Goal: Information Seeking & Learning: Check status

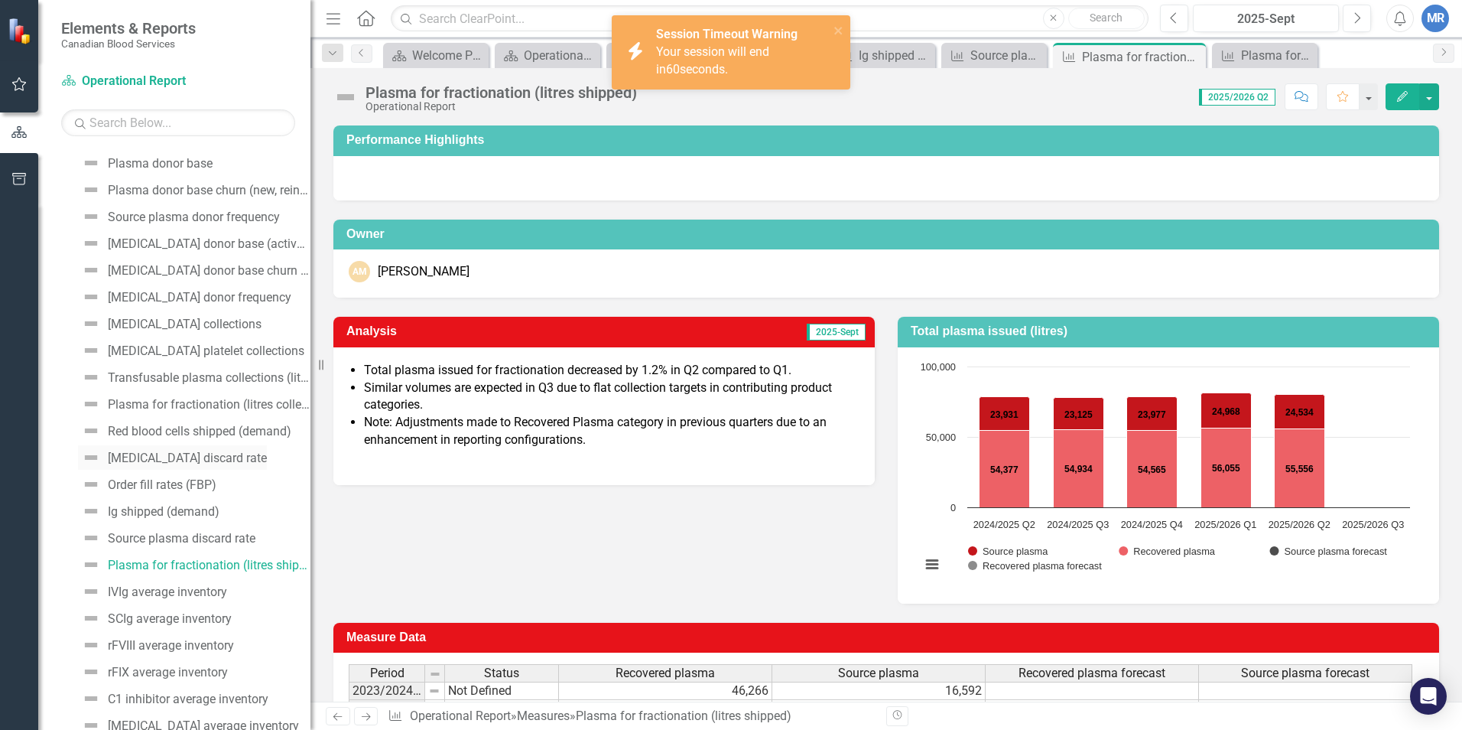
scroll to position [230, 0]
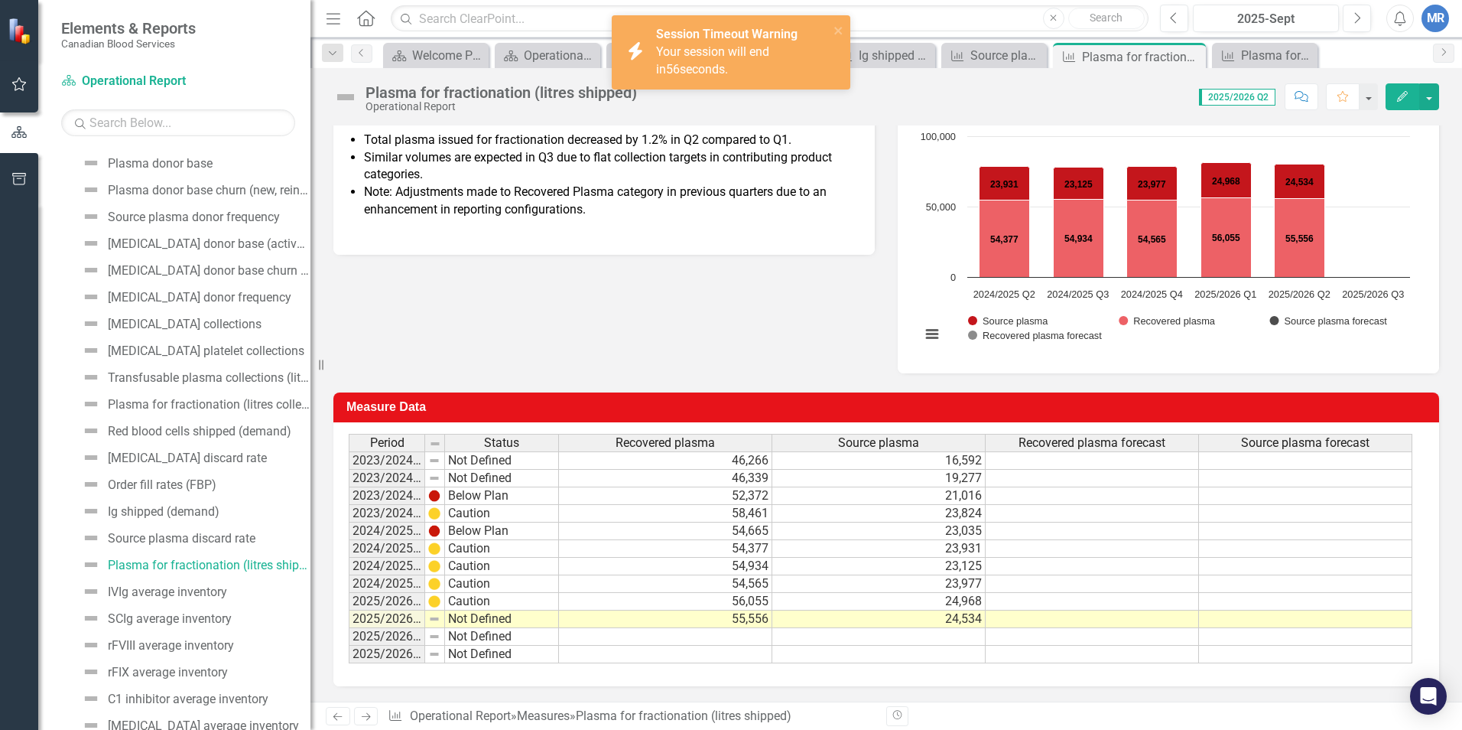
click at [932, 101] on div "Score: N/A 2025/2026 Q2 Completed Comment Favorite Edit" at bounding box center [1042, 96] width 795 height 26
click at [535, 54] on div "Operational Reports" at bounding box center [551, 55] width 54 height 19
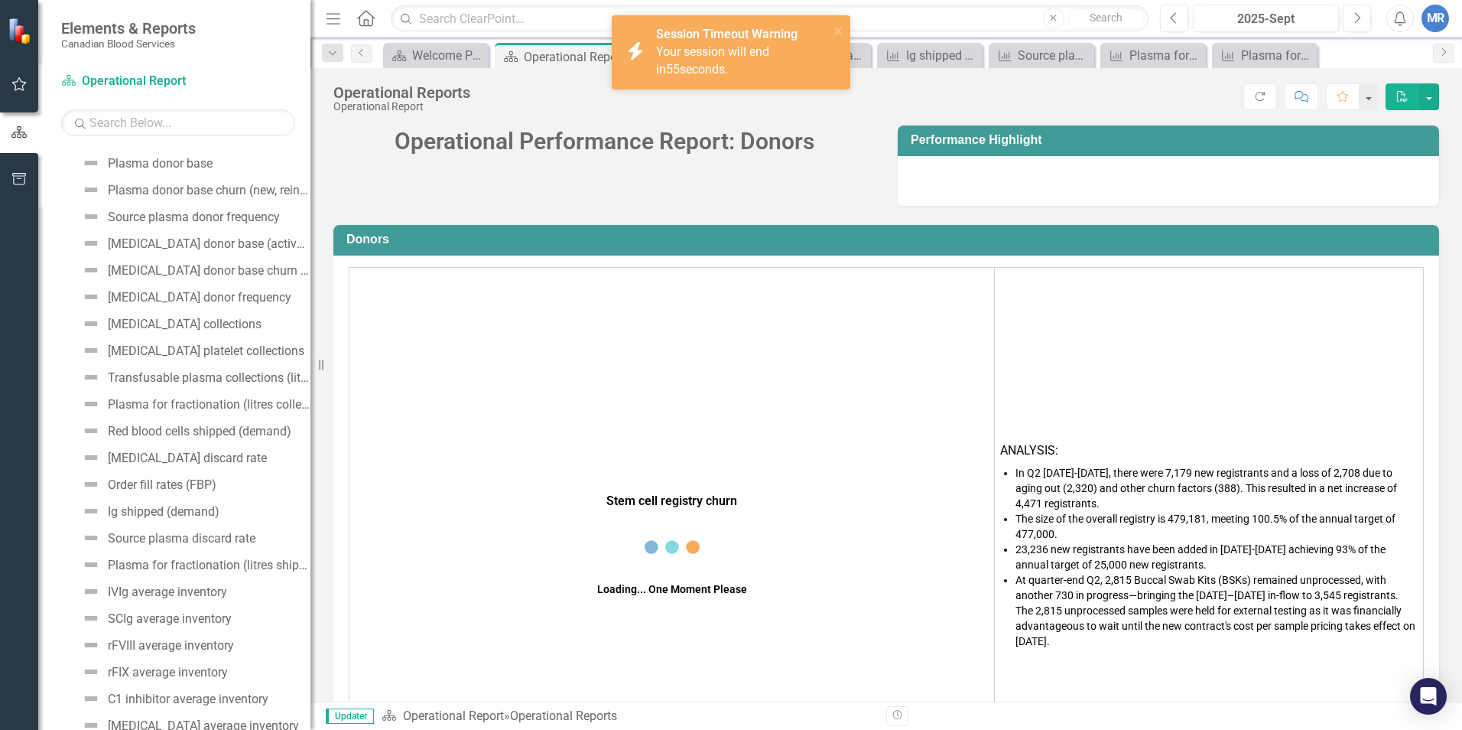
scroll to position [655, 0]
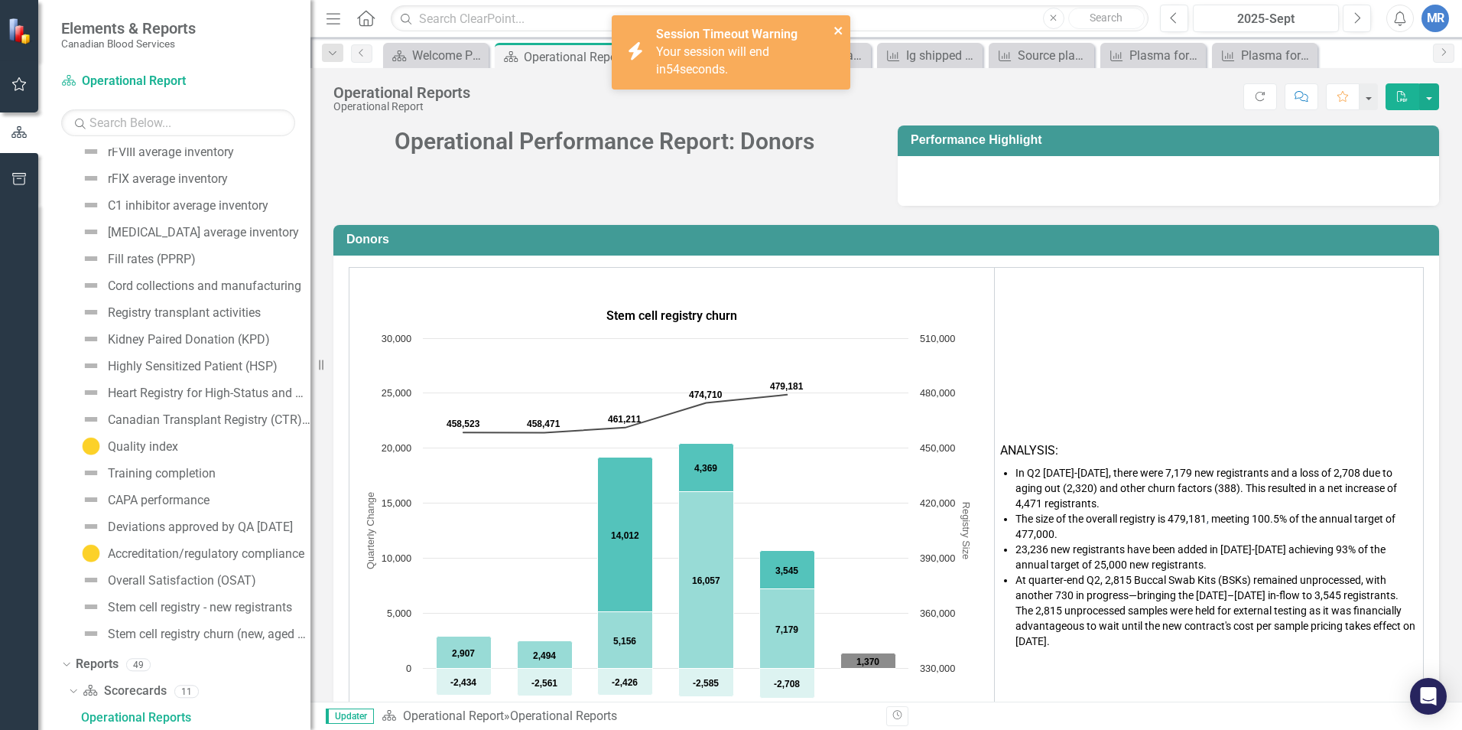
click at [834, 29] on icon "close" at bounding box center [839, 30] width 11 height 12
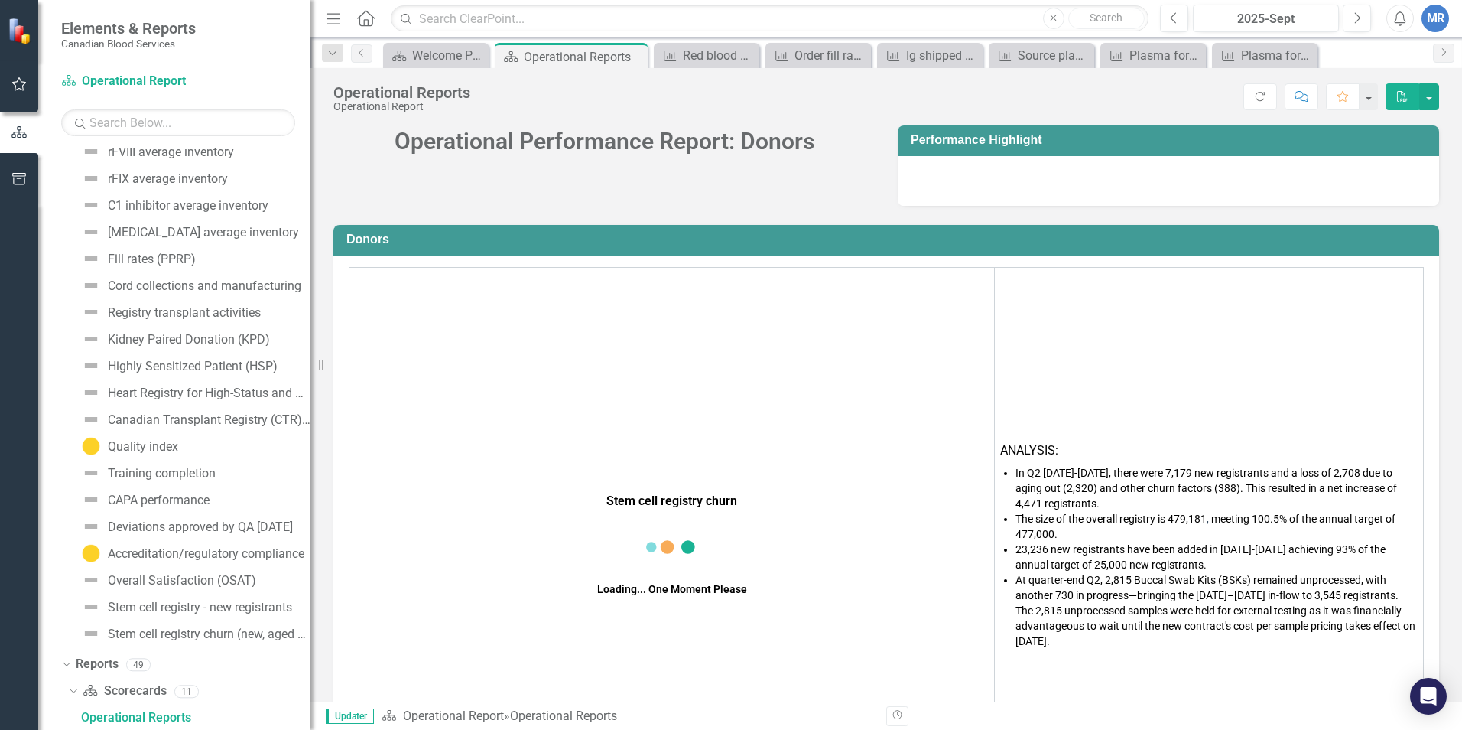
click at [702, 52] on div "icon.bolt Session Timeout Warning Your session will end in 54 seconds." at bounding box center [731, 58] width 245 height 93
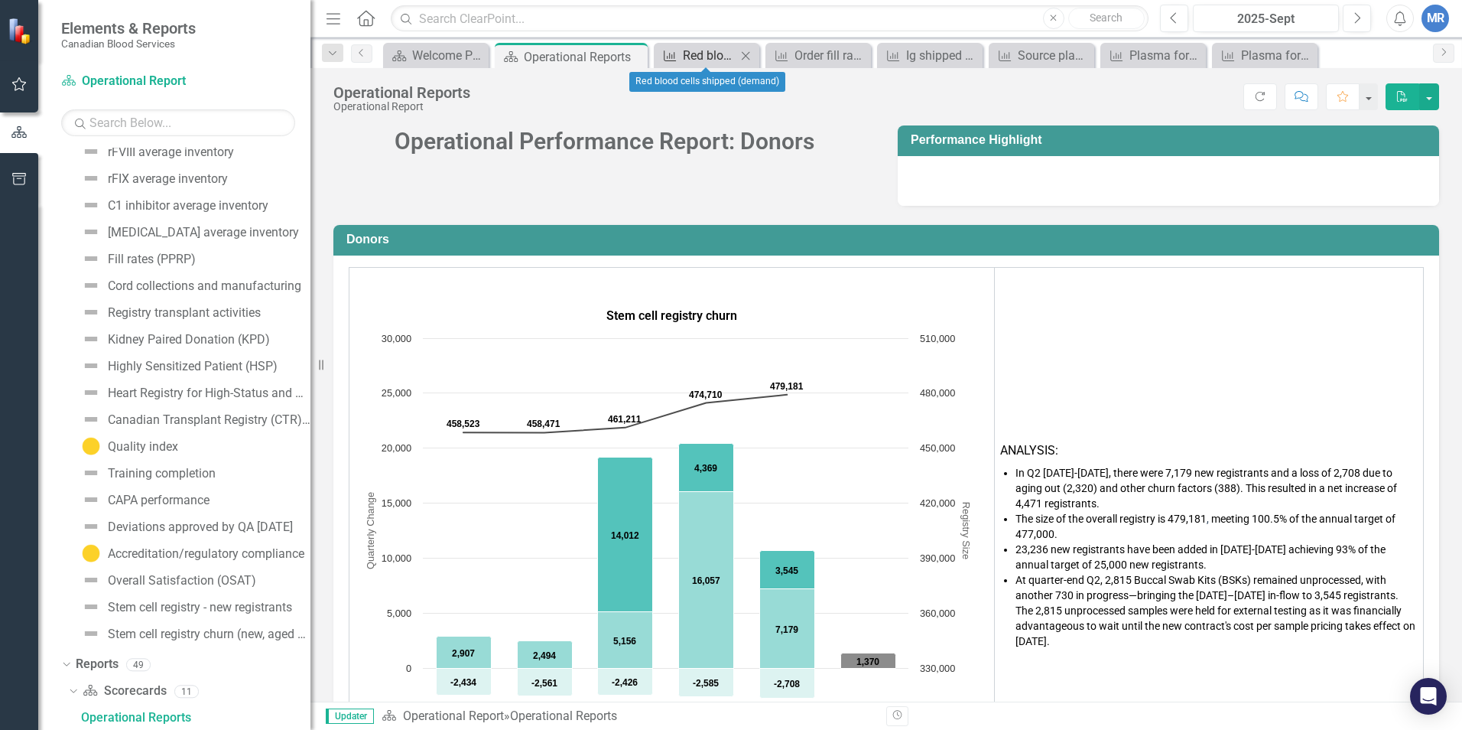
click at [721, 53] on div "Red blood cells shipped (demand)" at bounding box center [710, 55] width 54 height 19
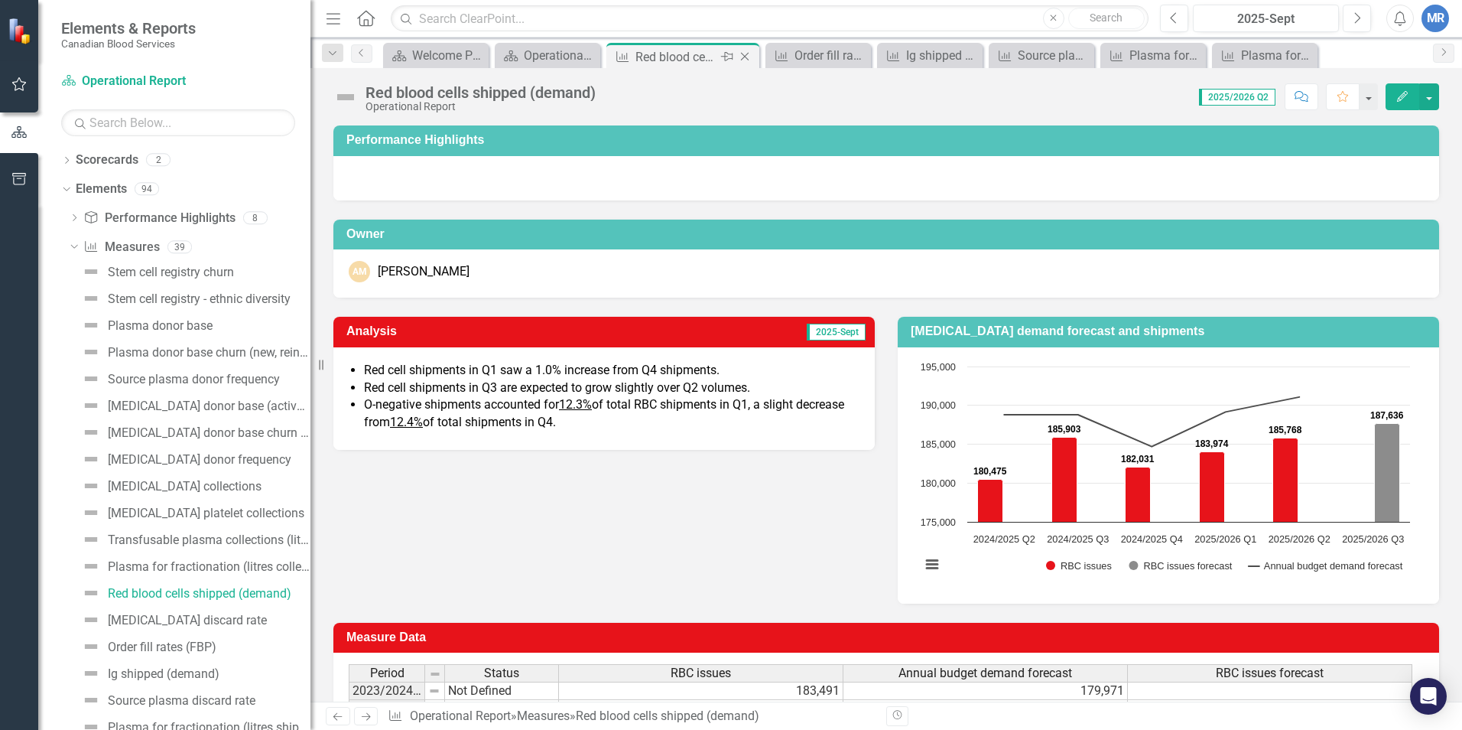
click at [747, 57] on icon "Close" at bounding box center [744, 56] width 15 height 12
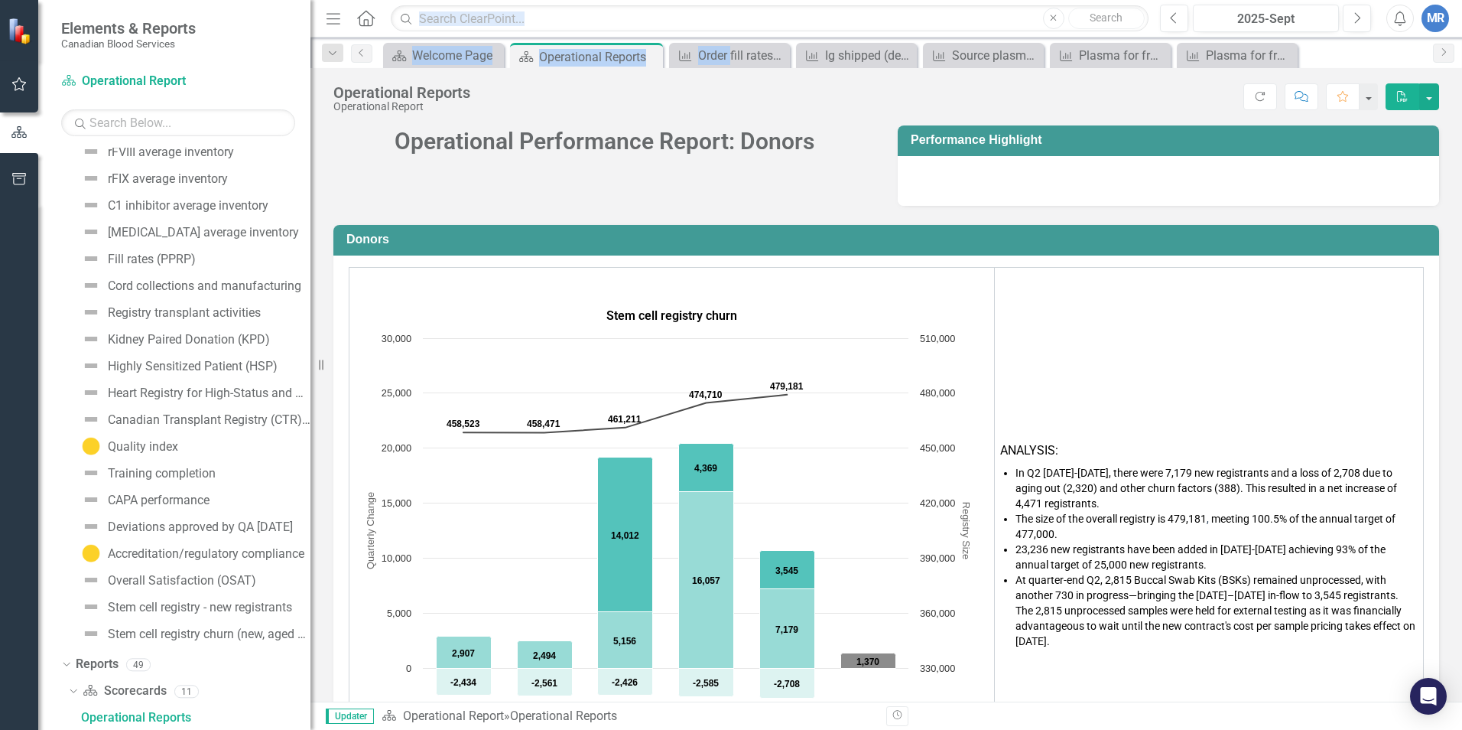
click at [733, 40] on div "Menu Home Search Close Search Previous 2025-Sept Next Alerts MR User Edit Profi…" at bounding box center [886, 365] width 1152 height 730
drag, startPoint x: 733, startPoint y: 40, endPoint x: 708, endPoint y: 57, distance: 30.1
click at [708, 57] on div "Order fill rates (FBP)" at bounding box center [732, 55] width 69 height 19
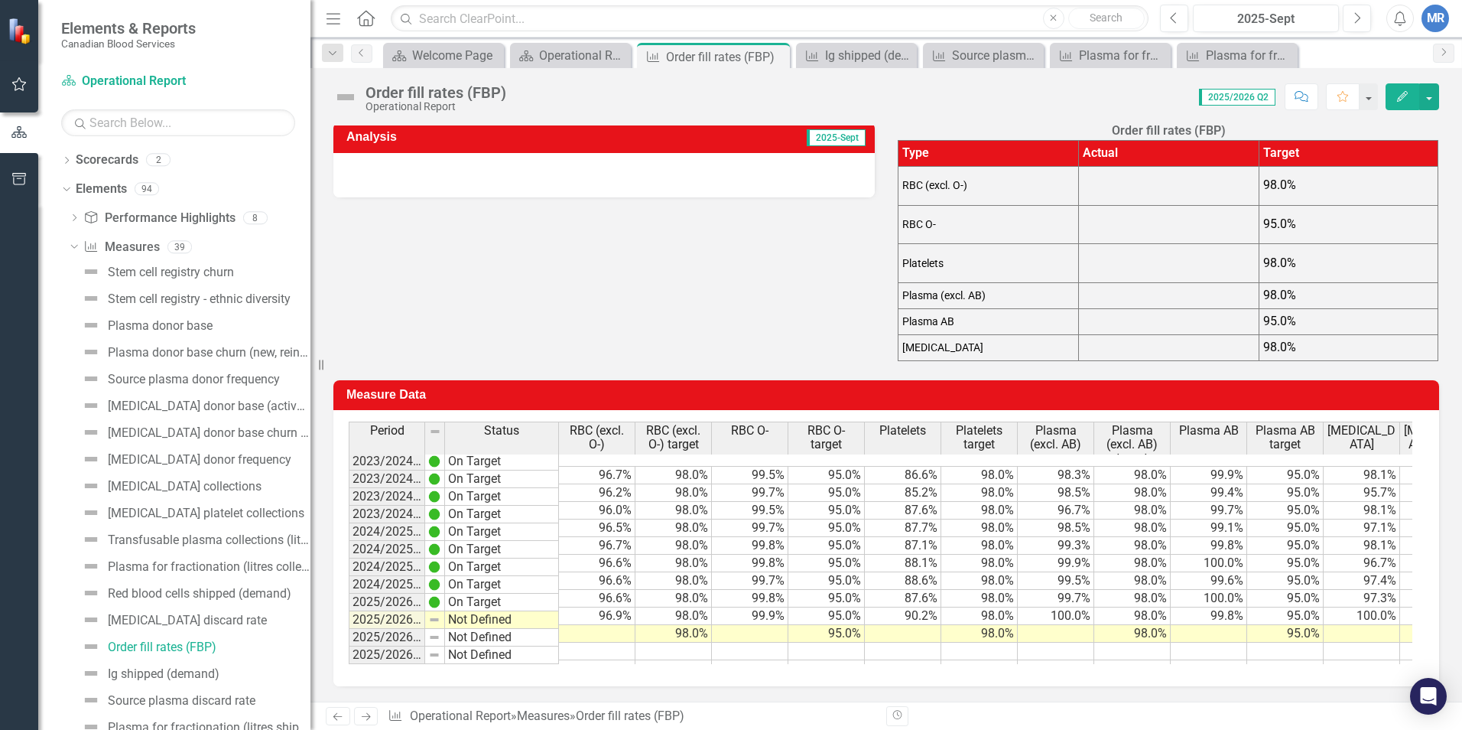
click at [1043, 410] on div "Period Status RBC (excl. O-) RBC (excl. O-) target RBC O- RBC O- target Platele…" at bounding box center [886, 548] width 1106 height 276
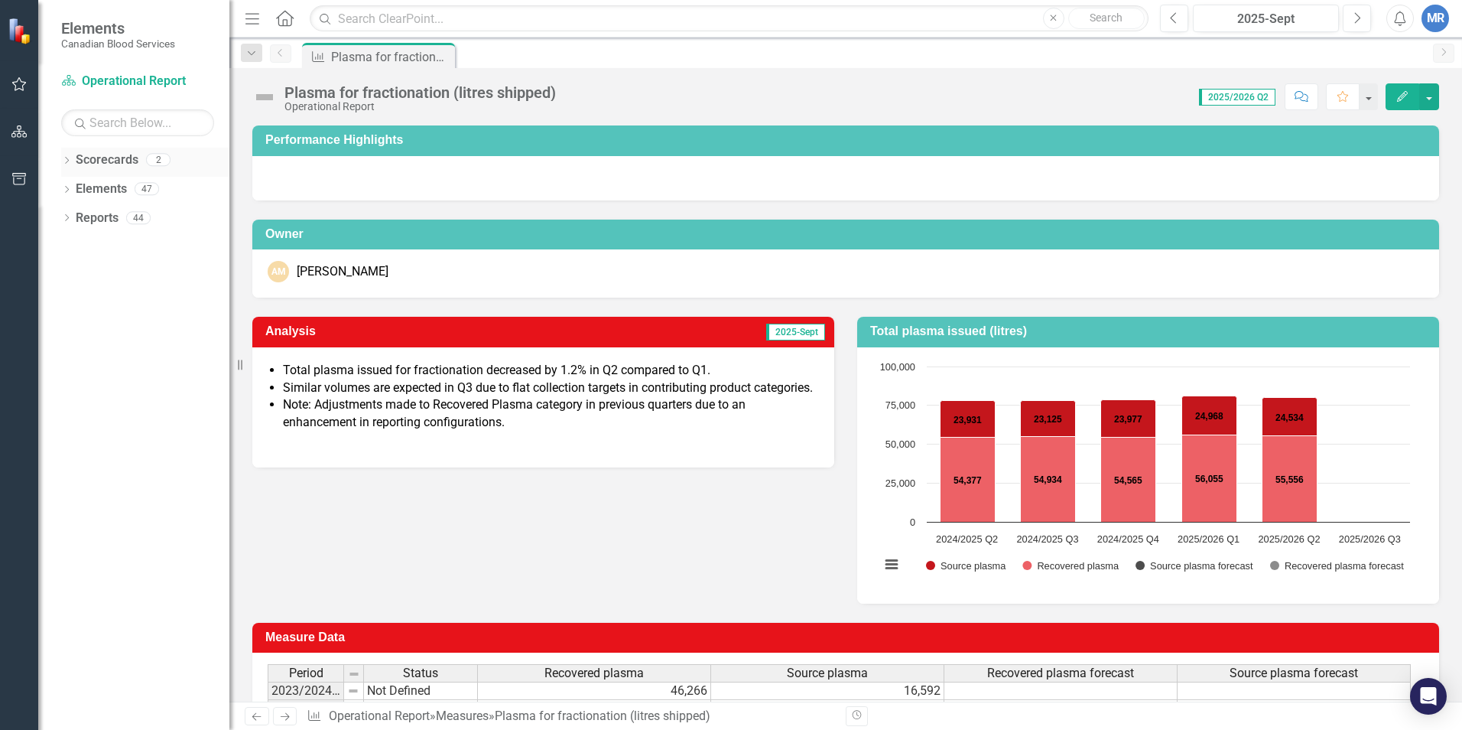
click at [66, 158] on icon "Dropdown" at bounding box center [66, 162] width 11 height 8
click at [66, 158] on icon "Dropdown" at bounding box center [64, 159] width 8 height 11
click at [68, 184] on div "Dropdown" at bounding box center [66, 190] width 11 height 13
click at [74, 246] on icon "Dropdown" at bounding box center [74, 248] width 11 height 8
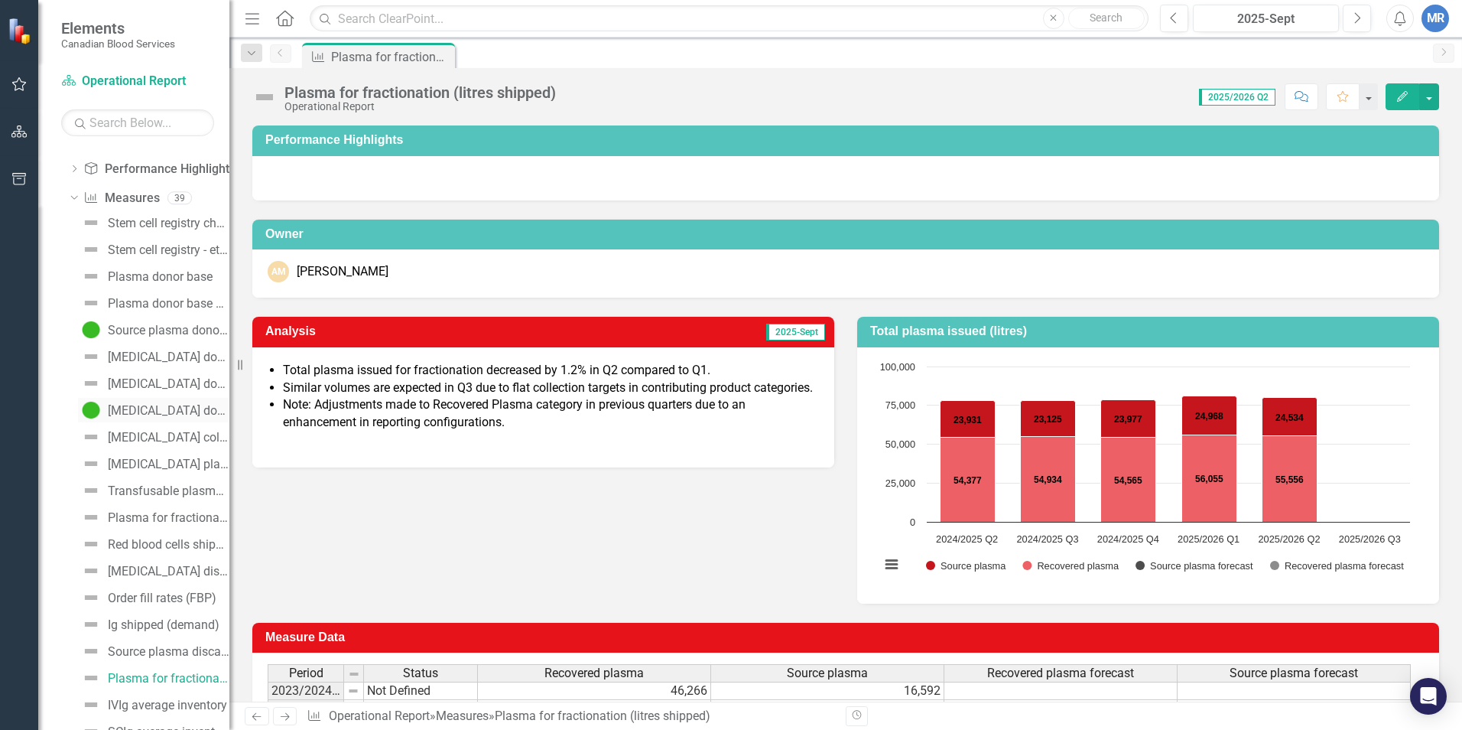
scroll to position [76, 0]
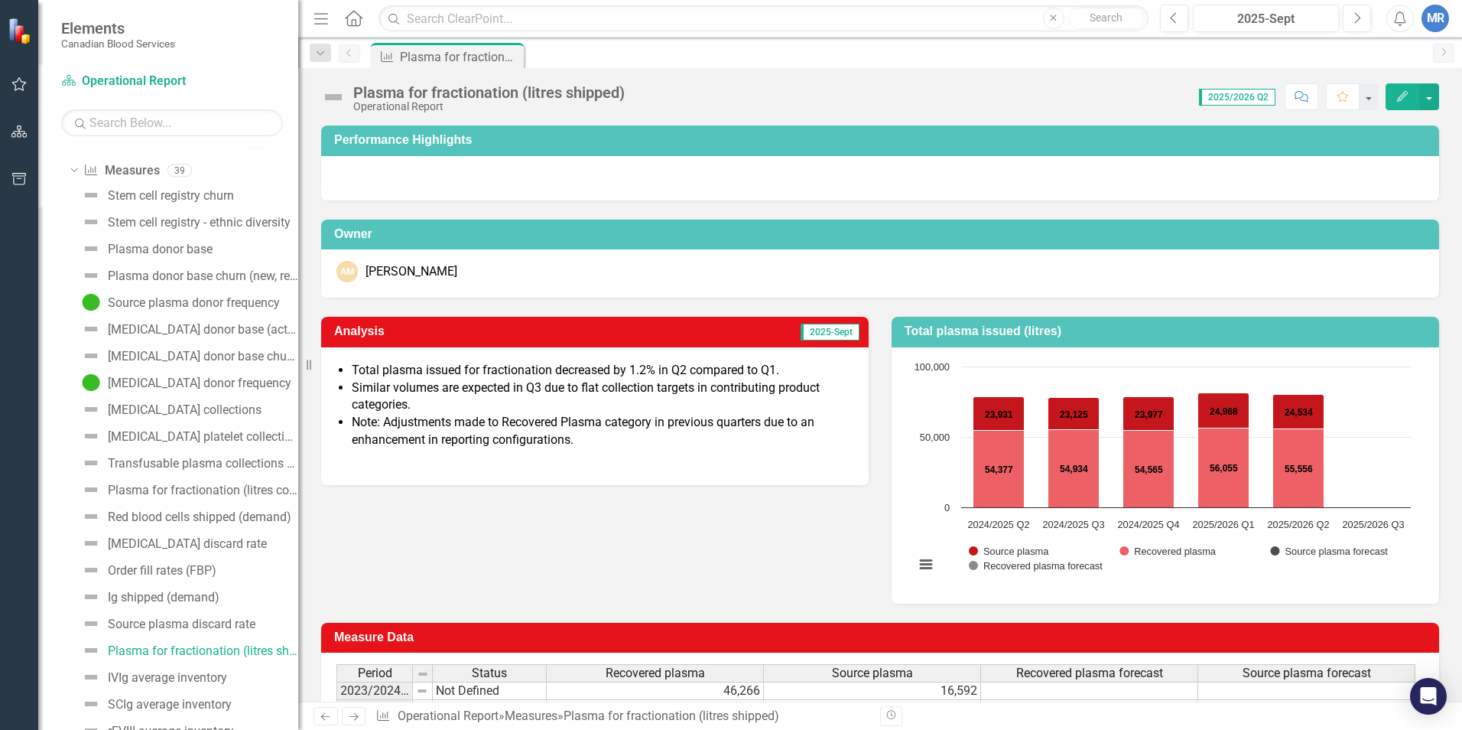
drag, startPoint x: 232, startPoint y: 395, endPoint x: 298, endPoint y: 395, distance: 66.5
click at [298, 395] on div "Resize" at bounding box center [304, 365] width 12 height 730
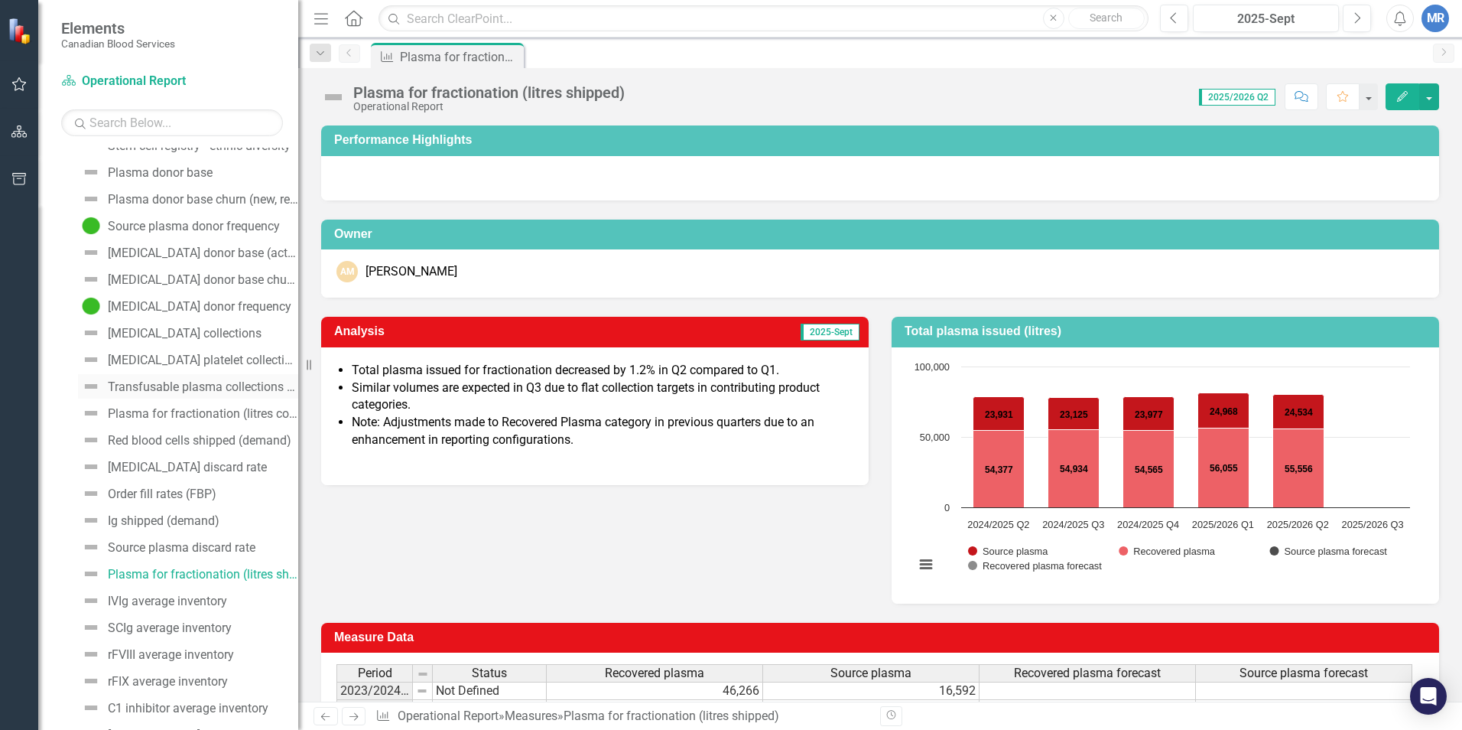
scroll to position [229, 0]
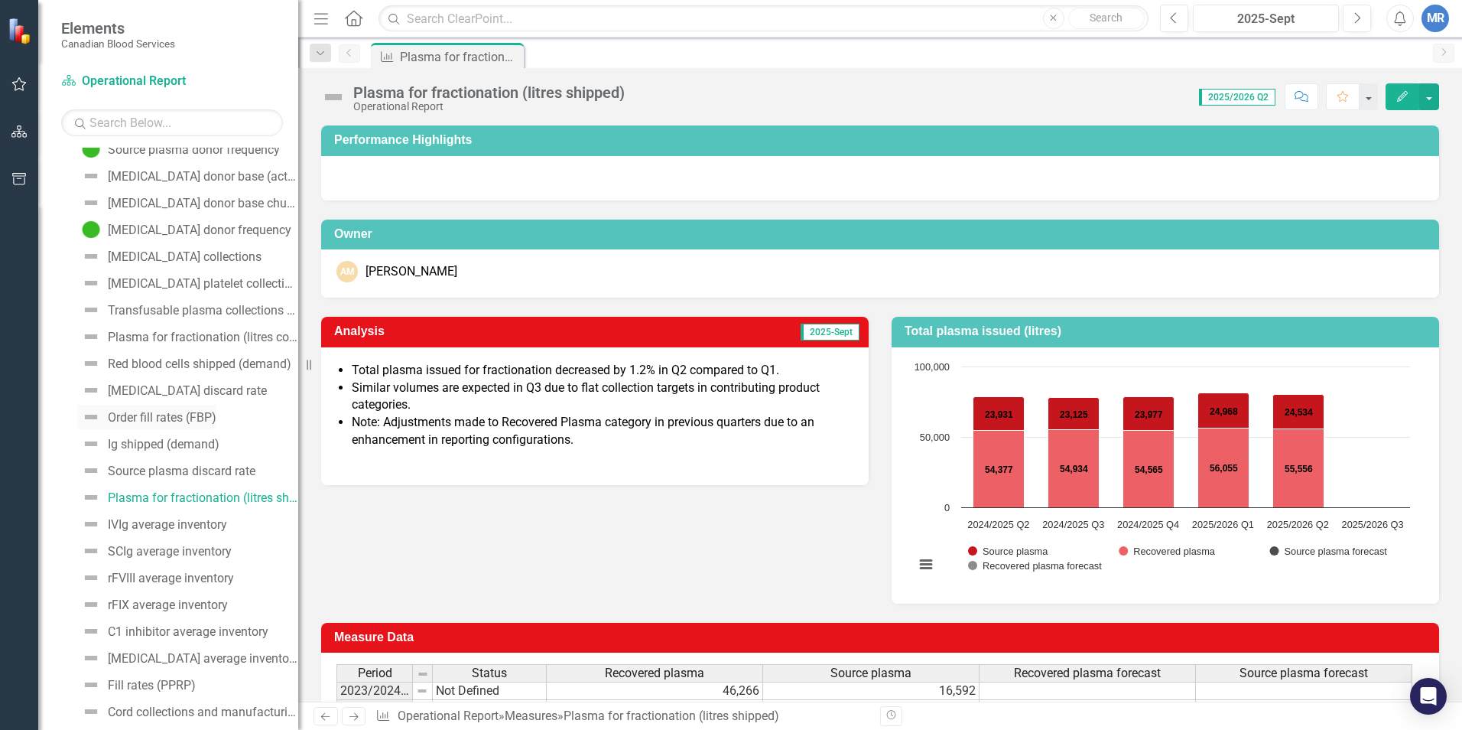
click at [148, 409] on link "Order fill rates (FBP)" at bounding box center [147, 417] width 138 height 24
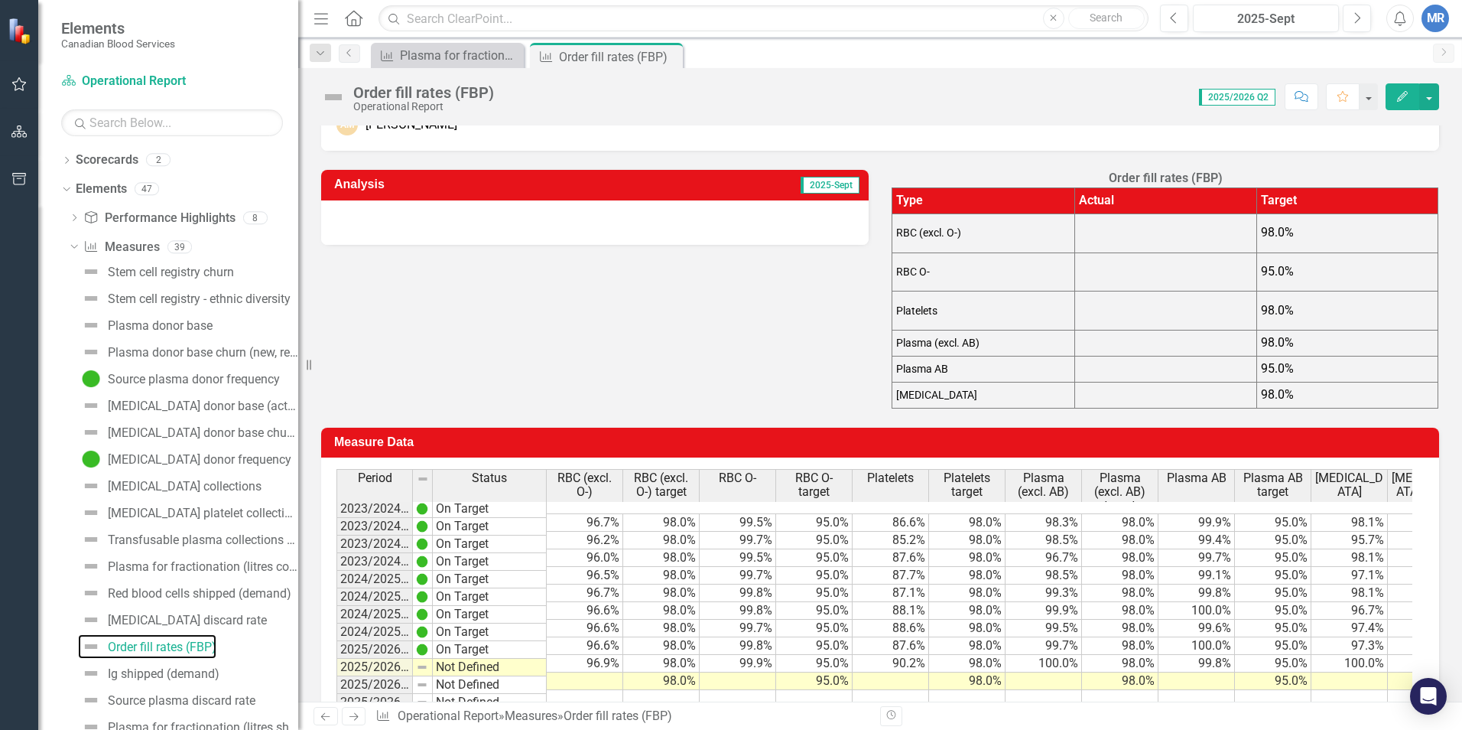
scroll to position [153, 0]
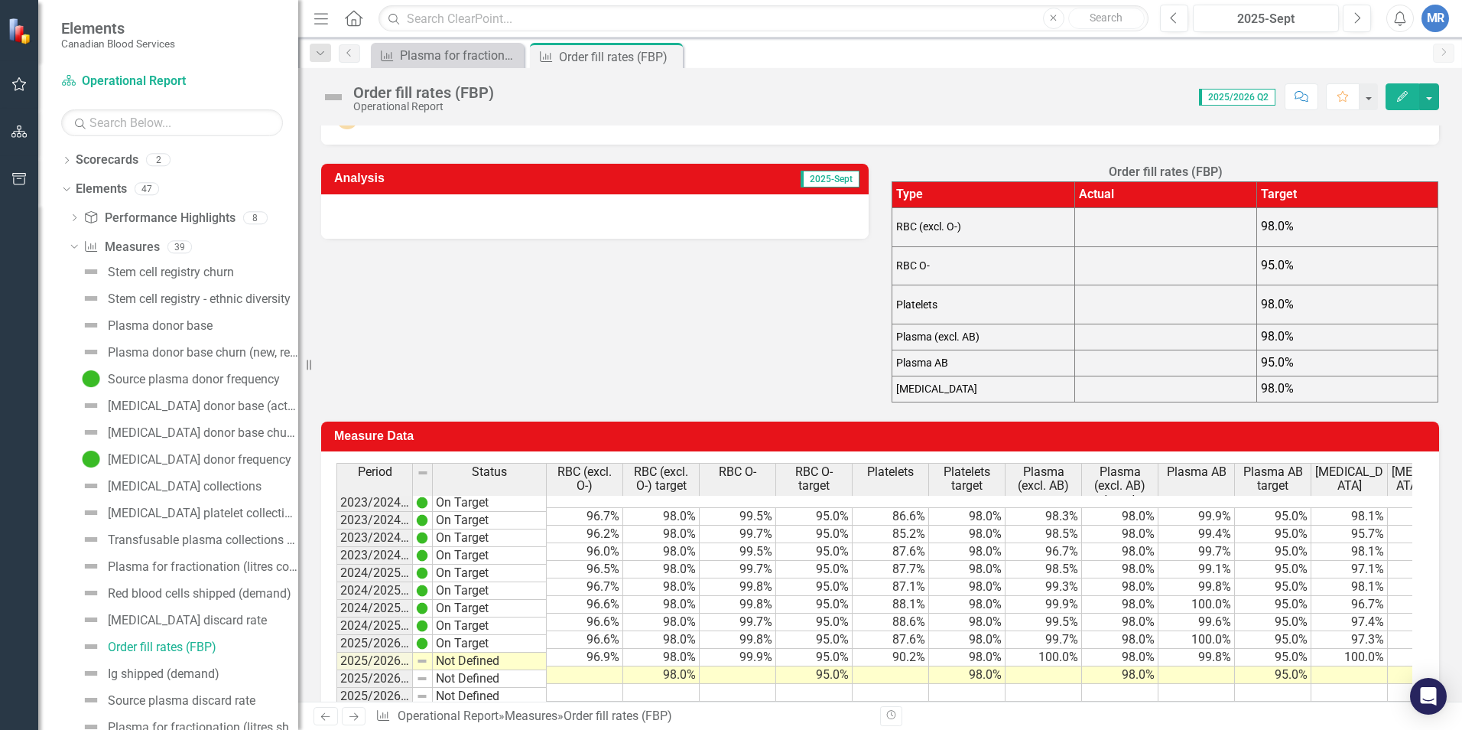
click at [1068, 409] on div "Measure Data Last Calculated Period Status RBC (excl. O-) RBC (excl. O-) target…" at bounding box center [880, 565] width 1141 height 326
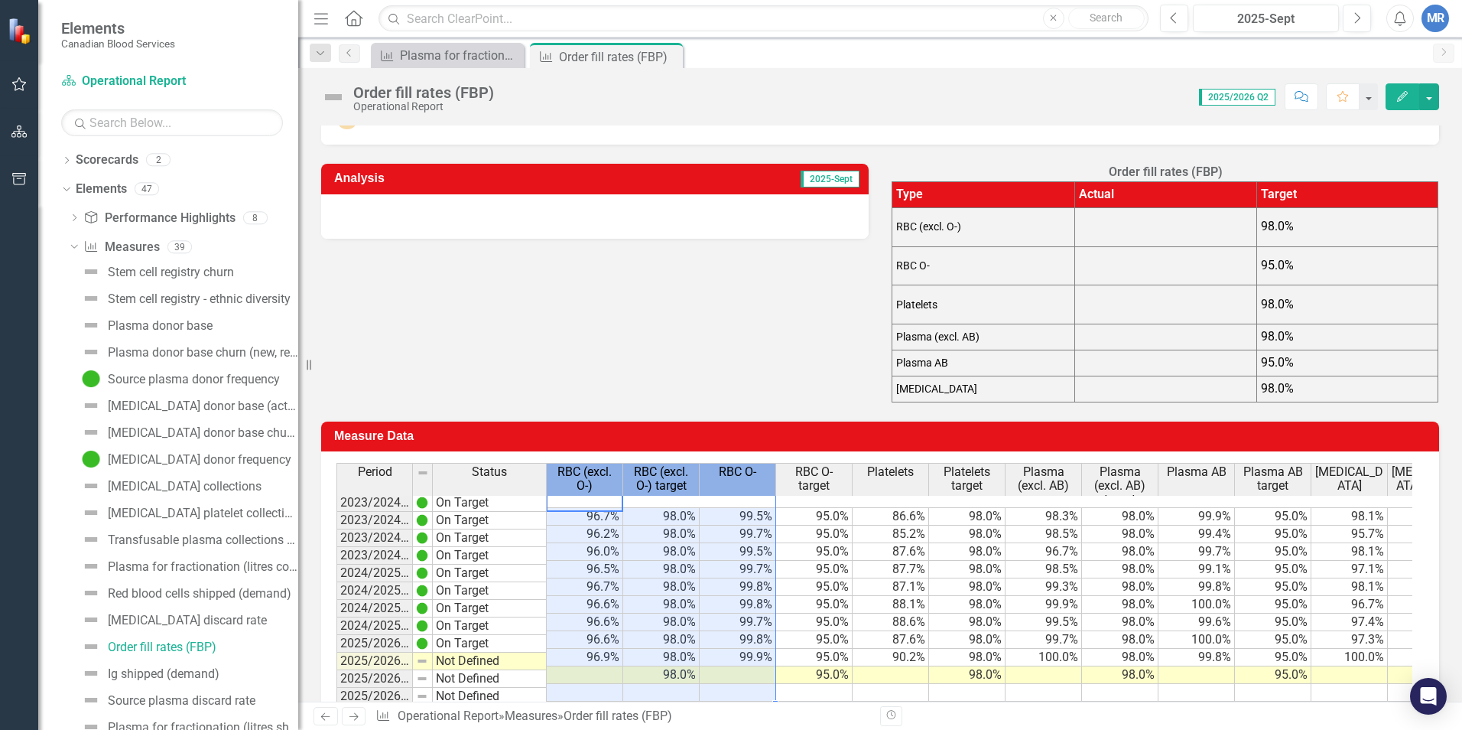
drag, startPoint x: 558, startPoint y: 473, endPoint x: 708, endPoint y: 486, distance: 150.4
click at [708, 486] on tr "Period Status RBC (excl. O-) RBC (excl. O-) target RBC O- RBC O- target Platele…" at bounding box center [900, 485] width 1128 height 44
click at [656, 385] on div "Analysis 2025-Sept Order fill rates (FBP) Type Actual Target RBC (excl. O-) 98.…" at bounding box center [880, 274] width 1141 height 258
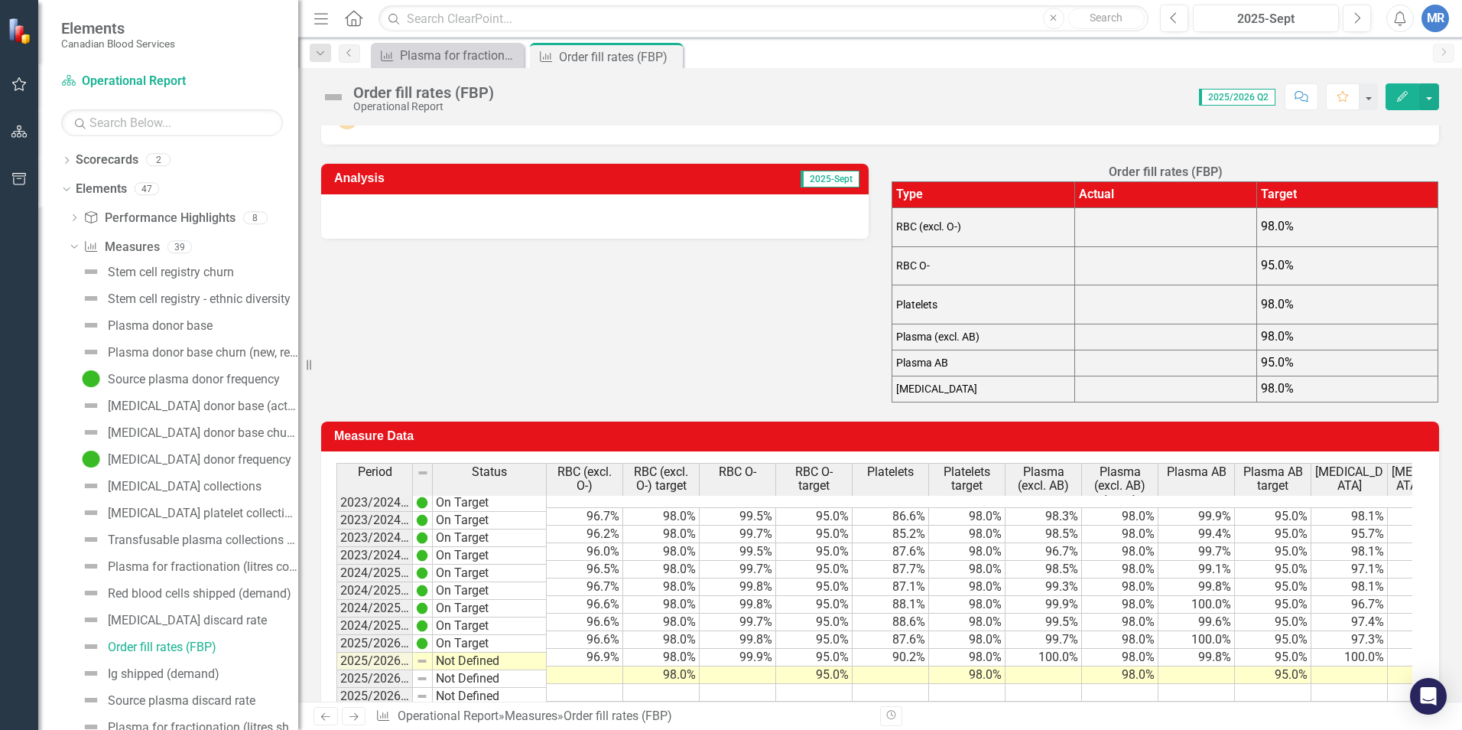
click at [1006, 109] on div "Score: N/A 2025/2026 Q2 Completed Comment Favorite Edit" at bounding box center [971, 96] width 938 height 26
click at [1110, 412] on div "Measure Data Last Calculated Period Status RBC (excl. O-) RBC (excl. O-) target…" at bounding box center [880, 565] width 1141 height 326
click at [1277, 561] on td "95.0%" at bounding box center [1273, 570] width 76 height 18
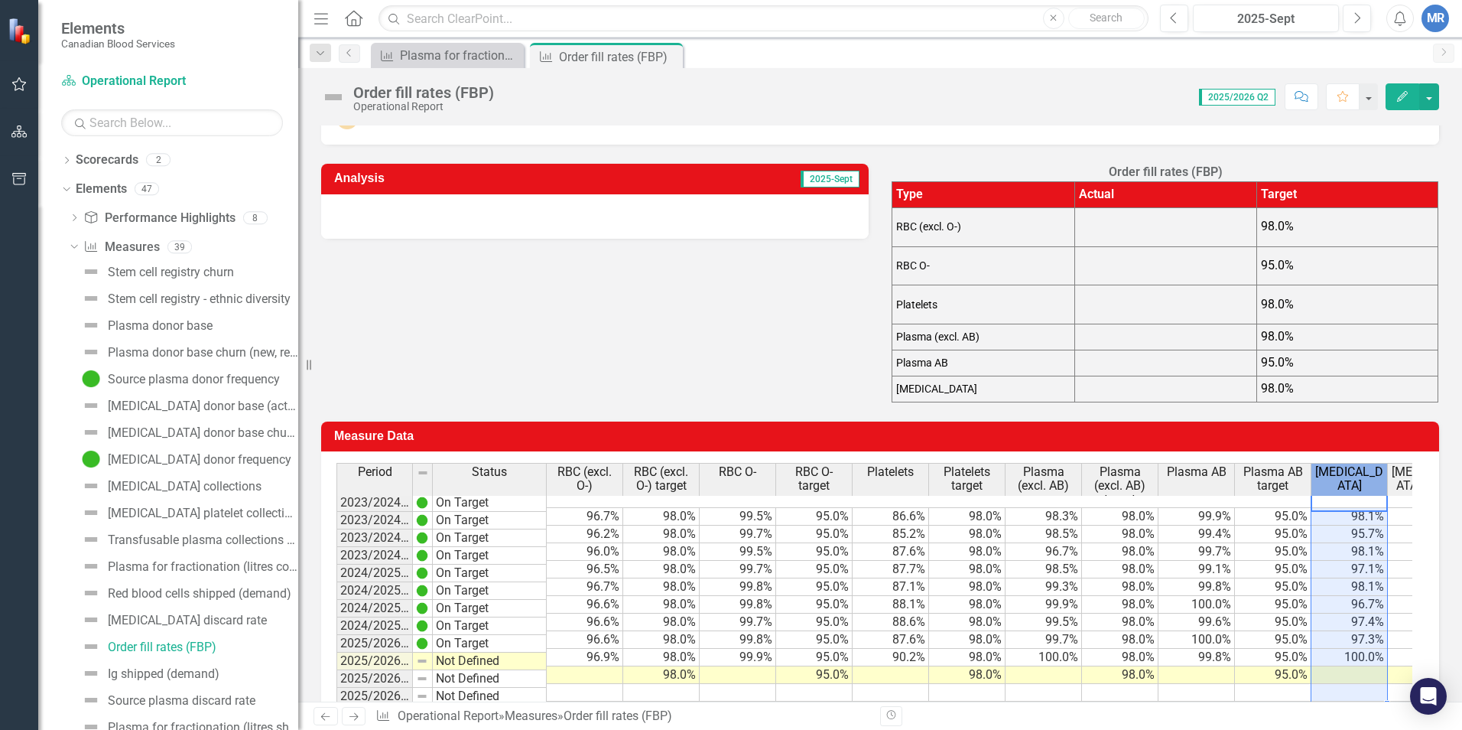
drag, startPoint x: 1318, startPoint y: 469, endPoint x: 1359, endPoint y: 478, distance: 42.3
click at [1359, 478] on span "[MEDICAL_DATA]" at bounding box center [1350, 478] width 70 height 27
click at [1359, 483] on span "[MEDICAL_DATA]" at bounding box center [1350, 478] width 70 height 27
click at [727, 284] on div "Analysis 2025-Sept Order fill rates (FBP) Type Actual Target RBC (excl. O-) 98.…" at bounding box center [880, 274] width 1141 height 258
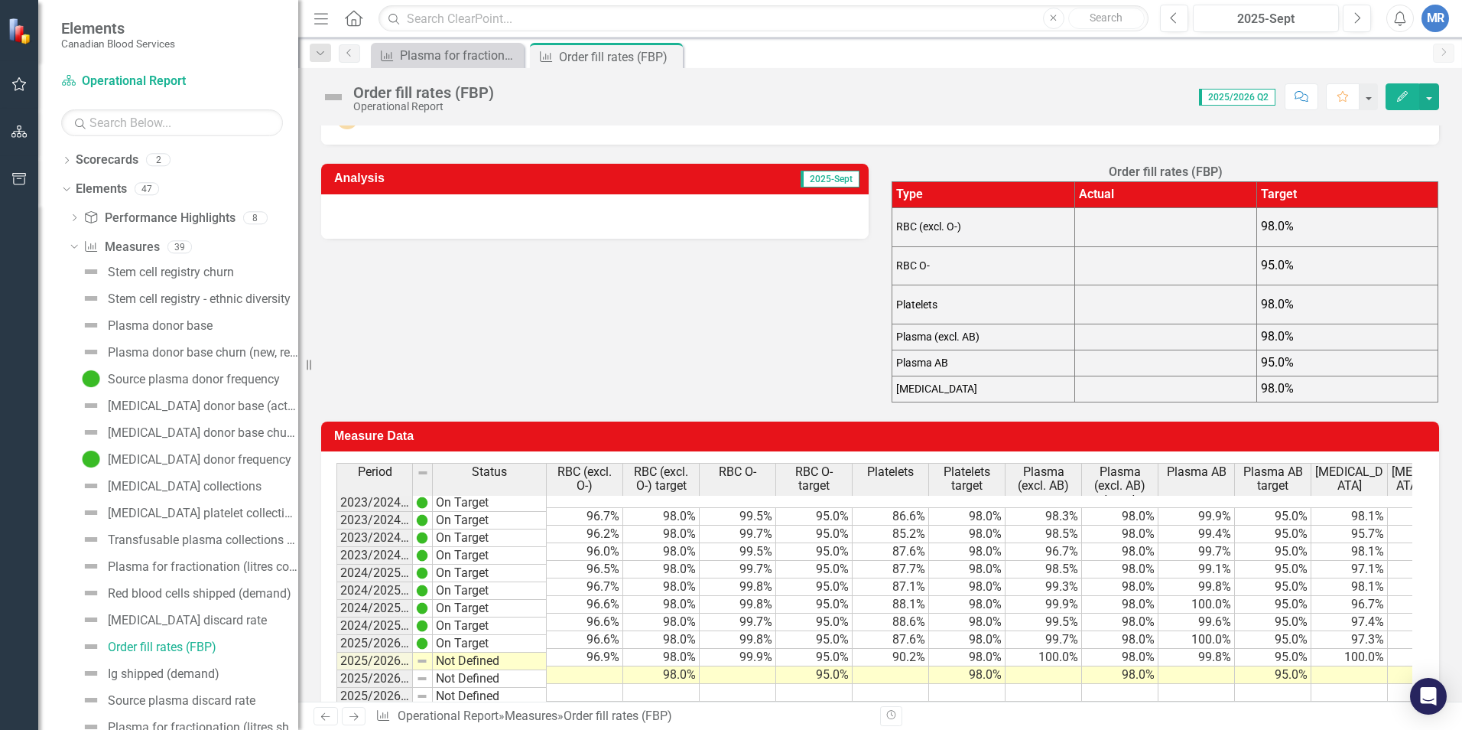
click at [1144, 425] on td "Measure Data" at bounding box center [882, 437] width 1097 height 25
click at [358, 452] on div "Period Status RBC (excl. O-) RBC (excl. O-) target RBC O- RBC O- target Platele…" at bounding box center [880, 589] width 1118 height 276
click at [370, 487] on th "Period" at bounding box center [374, 478] width 76 height 31
click at [1405, 479] on span "[MEDICAL_DATA] target" at bounding box center [1426, 478] width 70 height 27
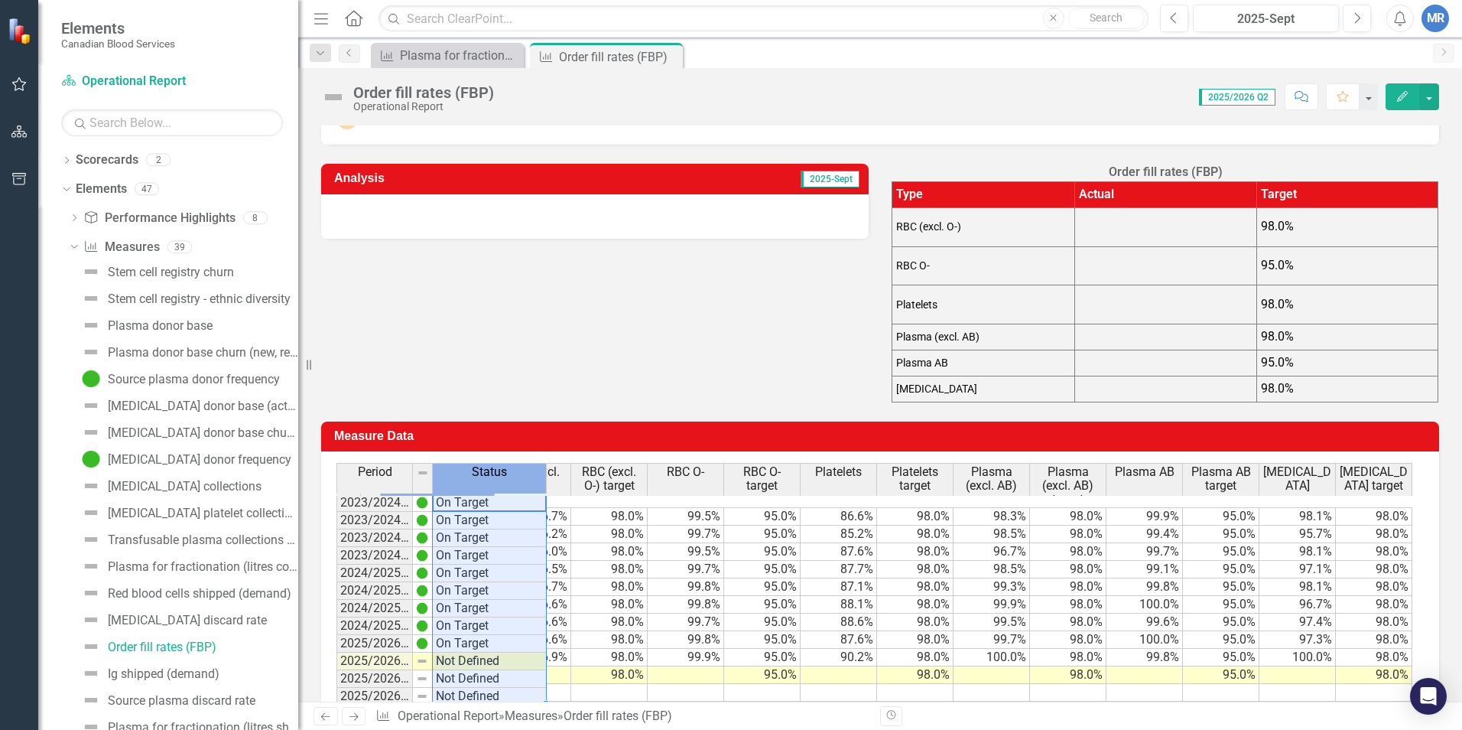
click at [453, 484] on th "Status" at bounding box center [490, 478] width 114 height 31
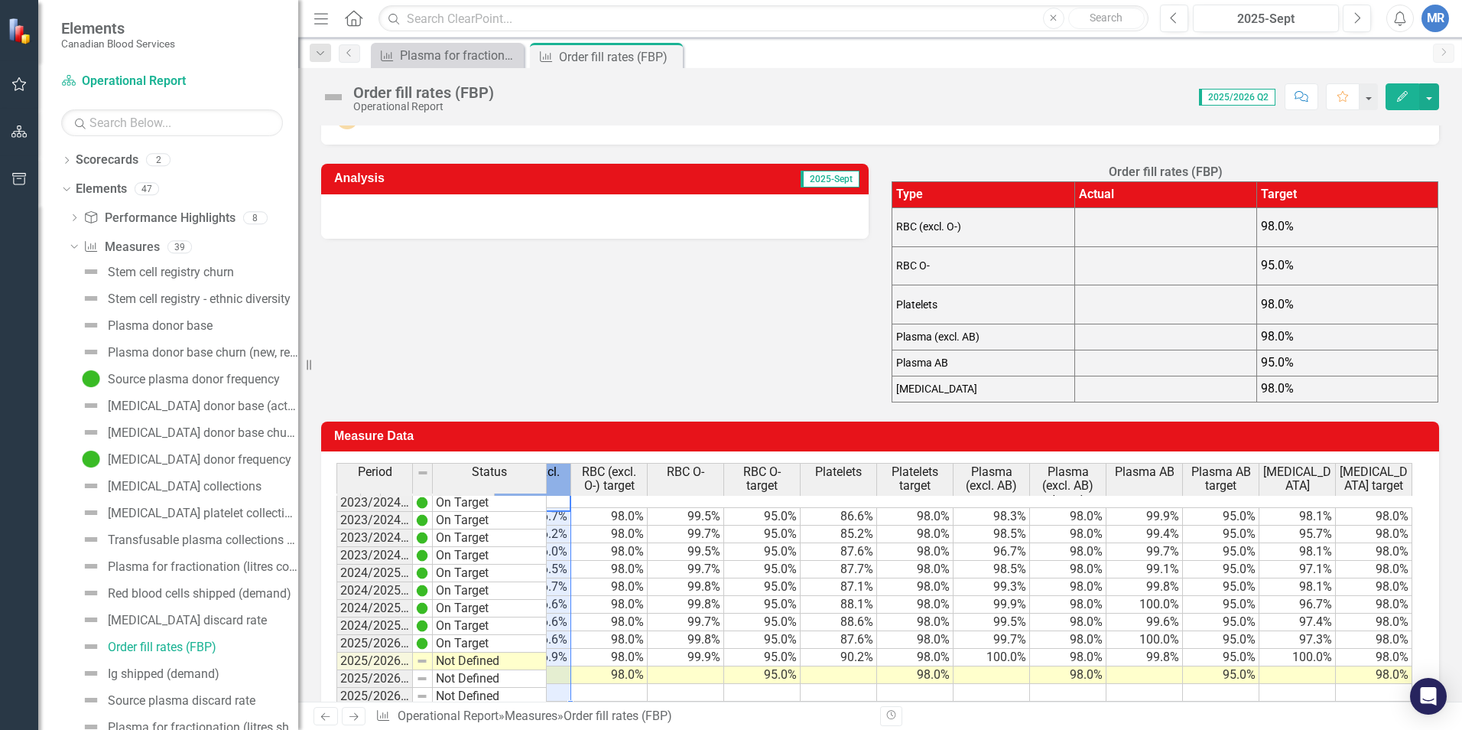
click at [559, 485] on span "RBC (excl. O-)" at bounding box center [533, 478] width 70 height 27
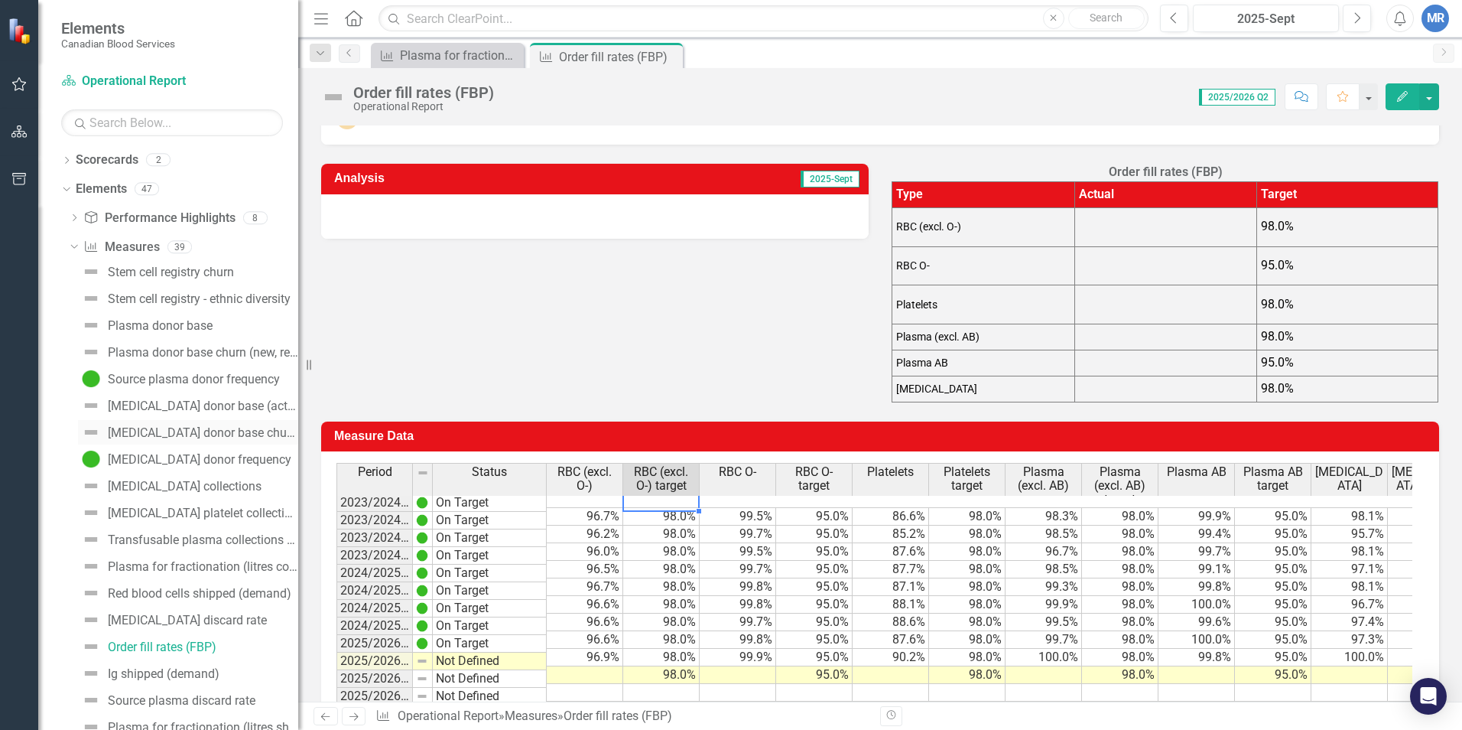
scroll to position [153, 0]
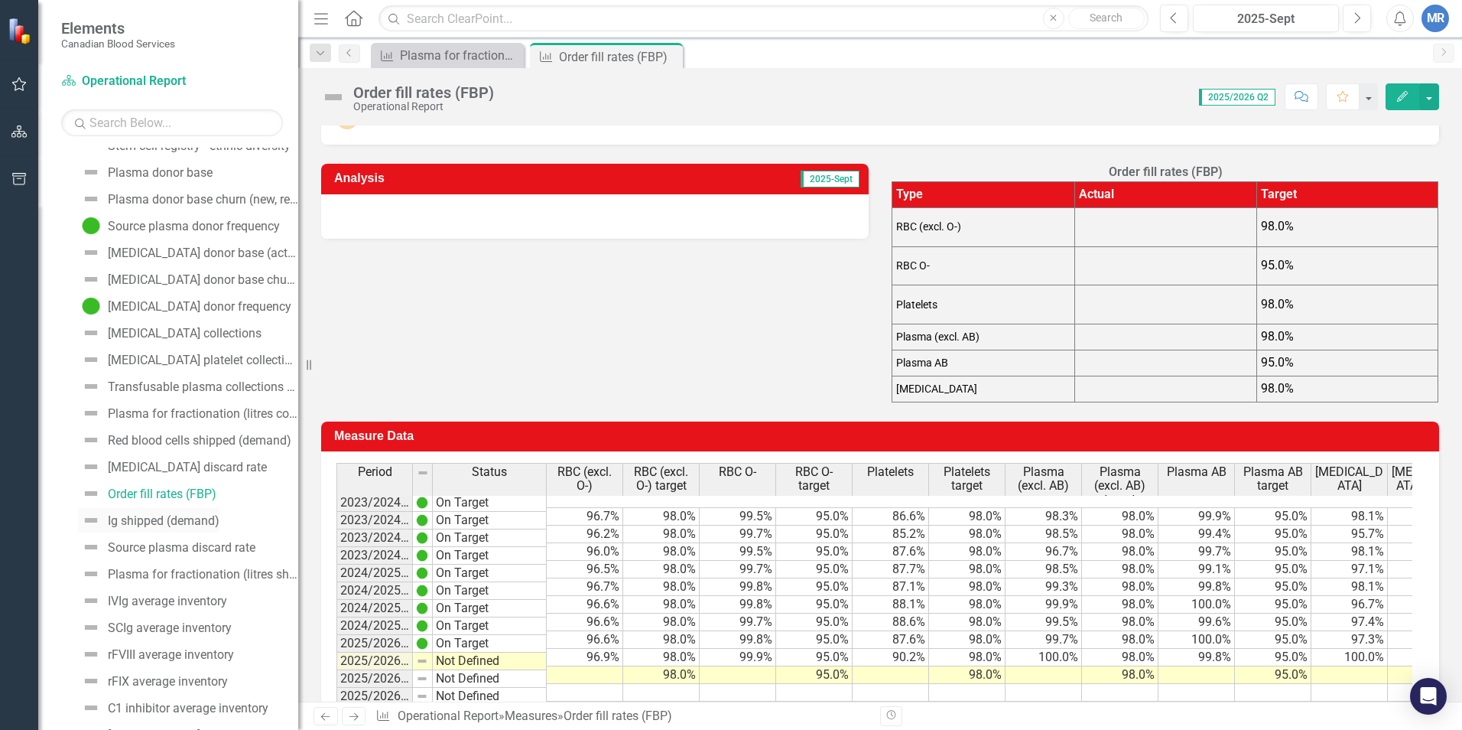
click at [141, 522] on div "Ig shipped (demand)" at bounding box center [164, 521] width 112 height 14
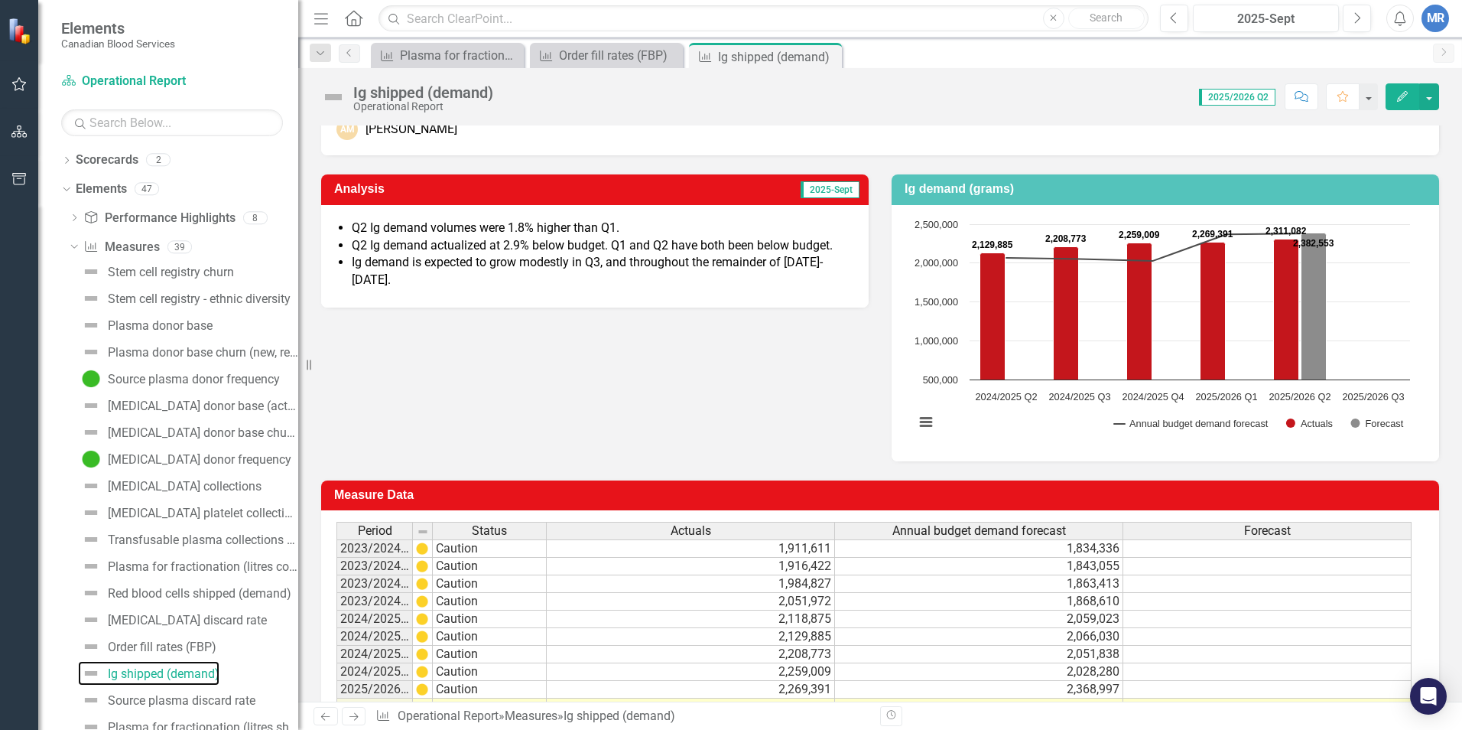
scroll to position [153, 0]
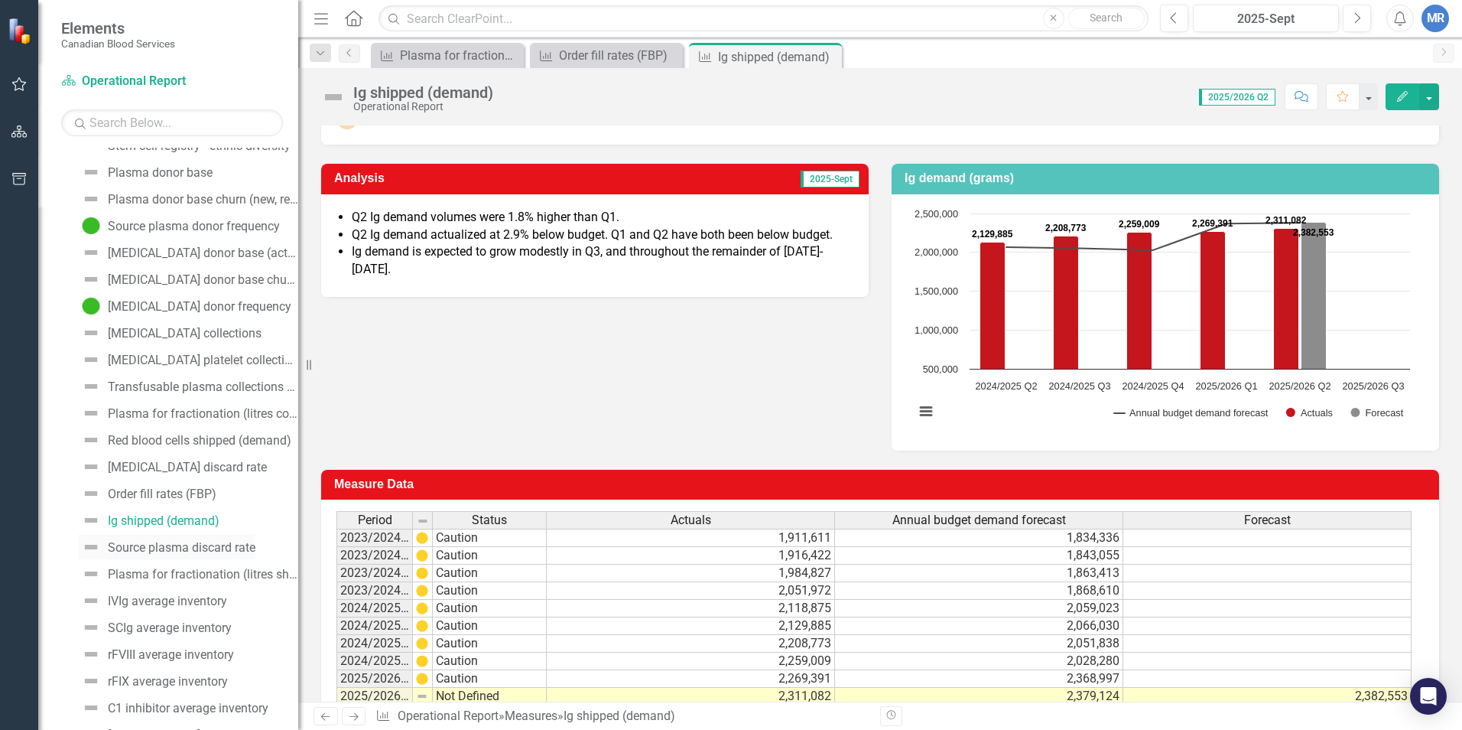
click at [196, 546] on div "Source plasma discard rate" at bounding box center [182, 548] width 148 height 14
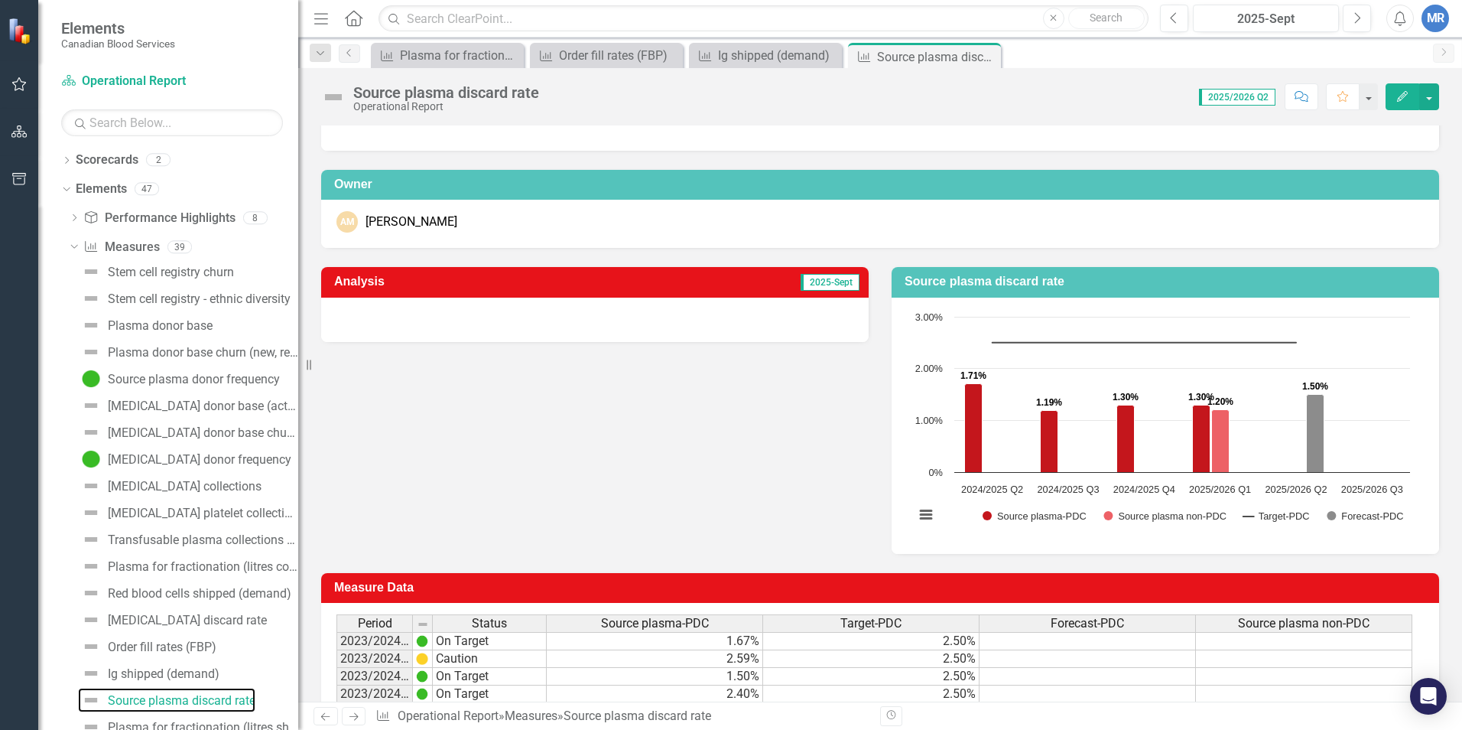
scroll to position [76, 0]
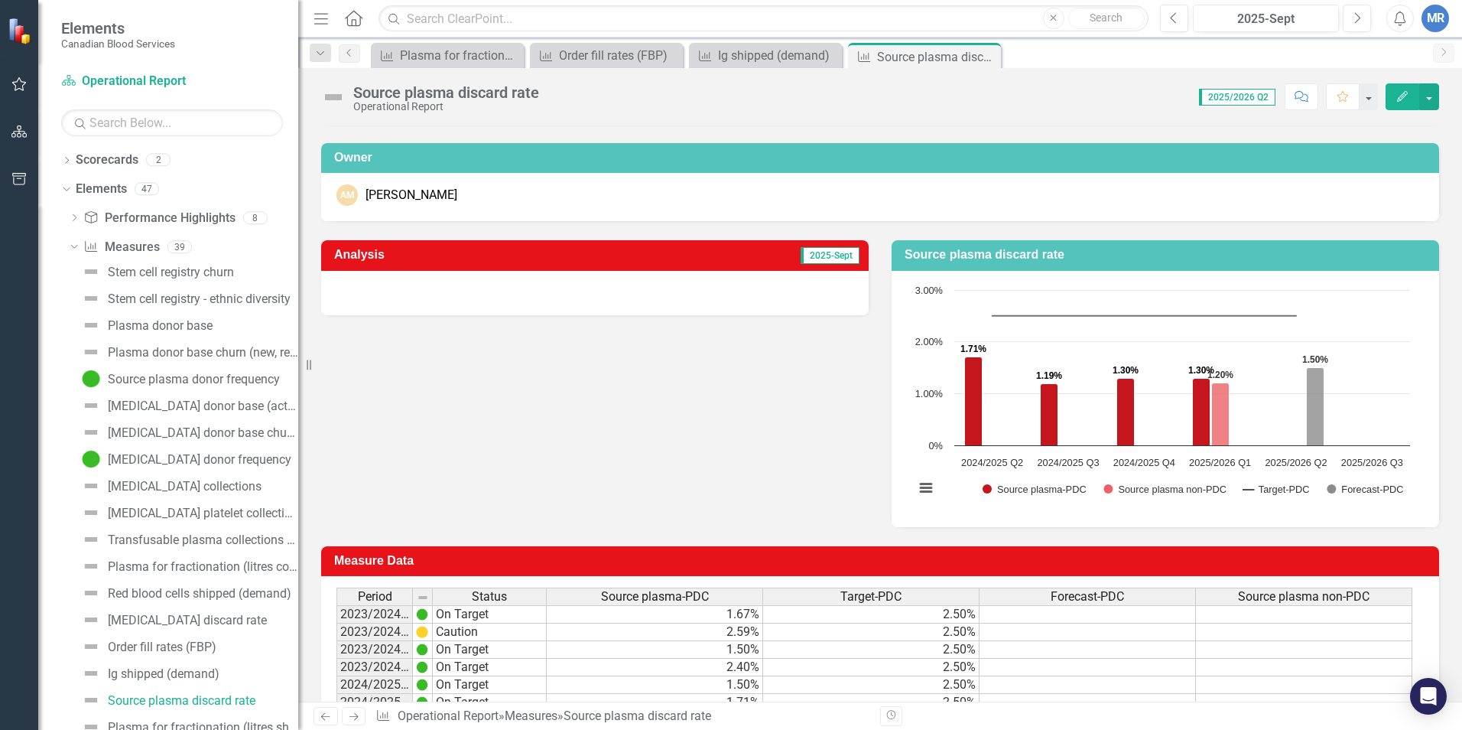
click at [975, 536] on div "Measure Data Last Calculated Period Status Source plasma-PDC Target-PDC Forecas…" at bounding box center [880, 684] width 1141 height 314
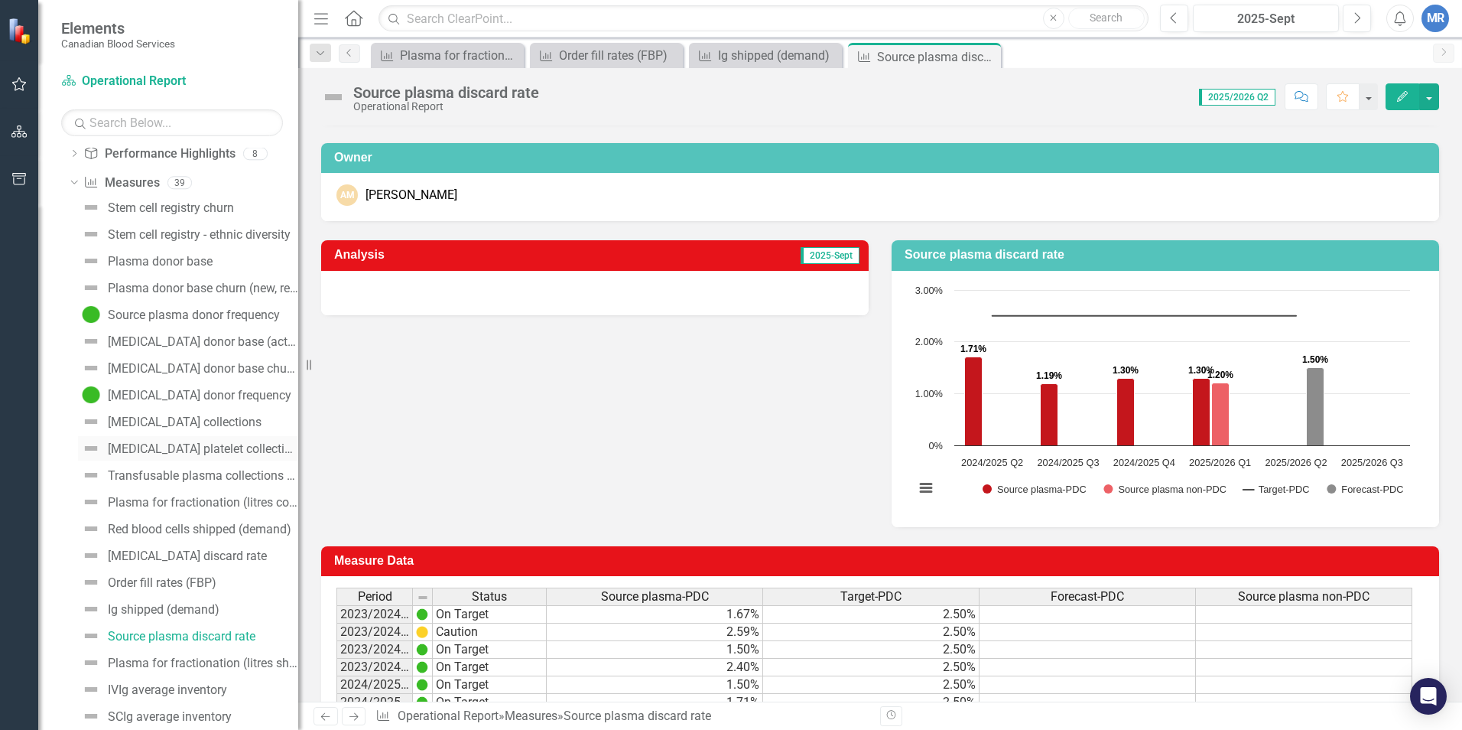
scroll to position [153, 0]
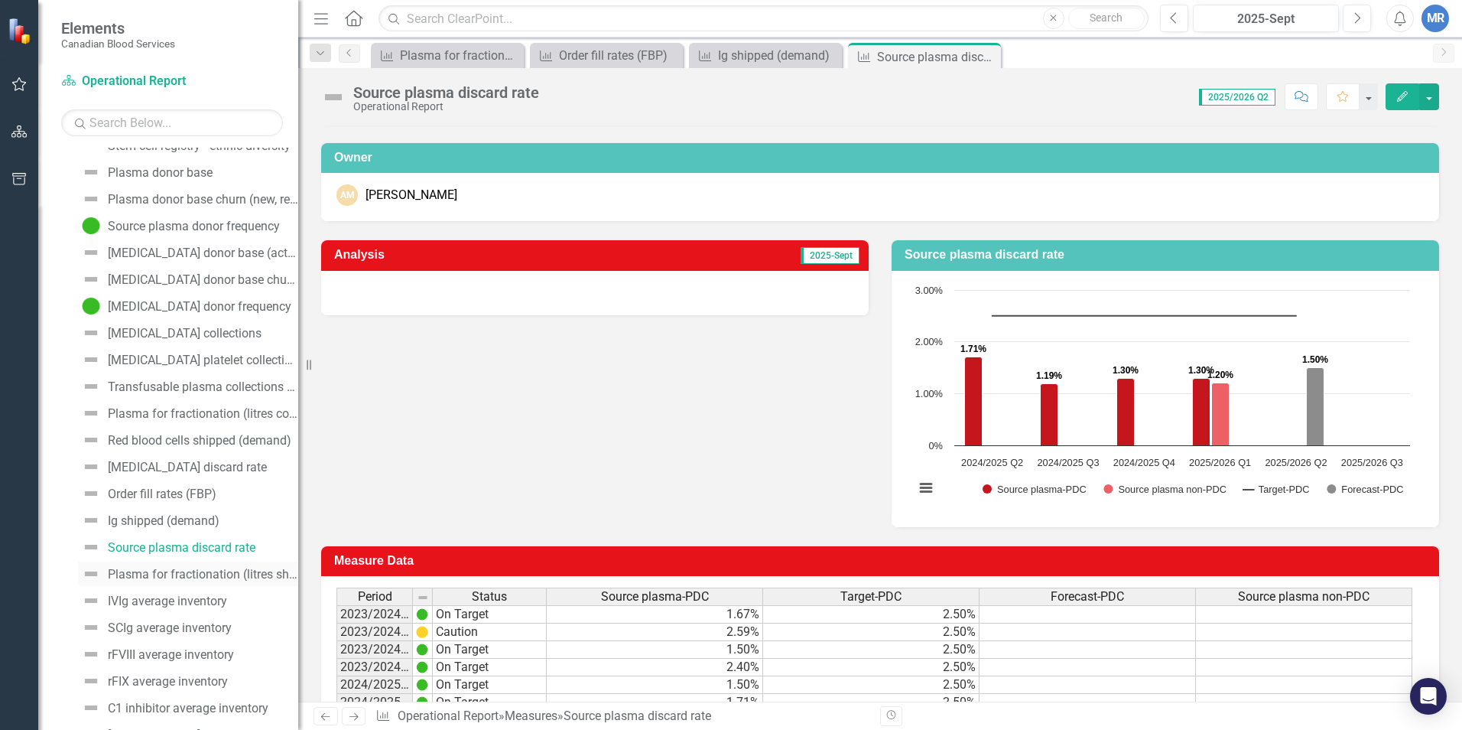
click at [158, 575] on div "Plasma for fractionation (litres shipped)" at bounding box center [203, 574] width 190 height 14
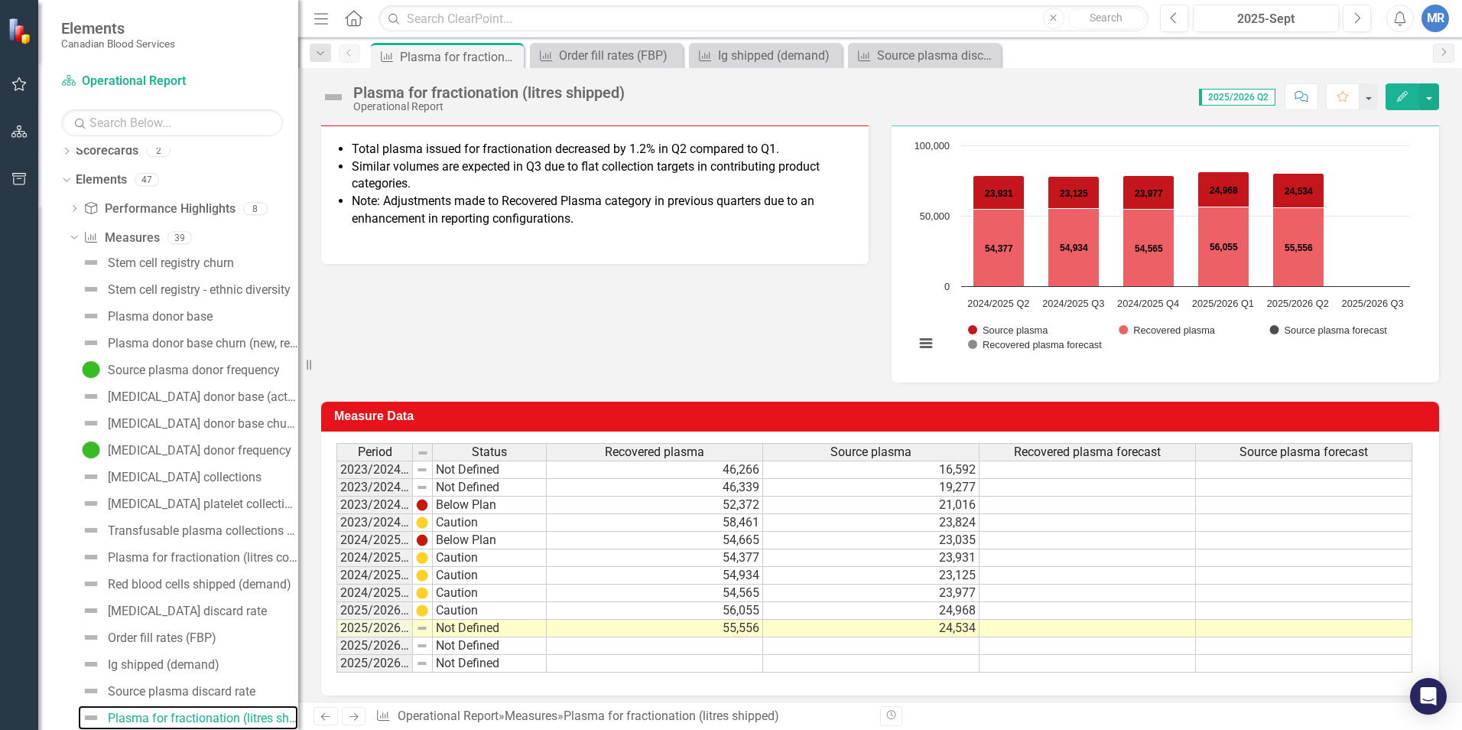
scroll to position [229, 0]
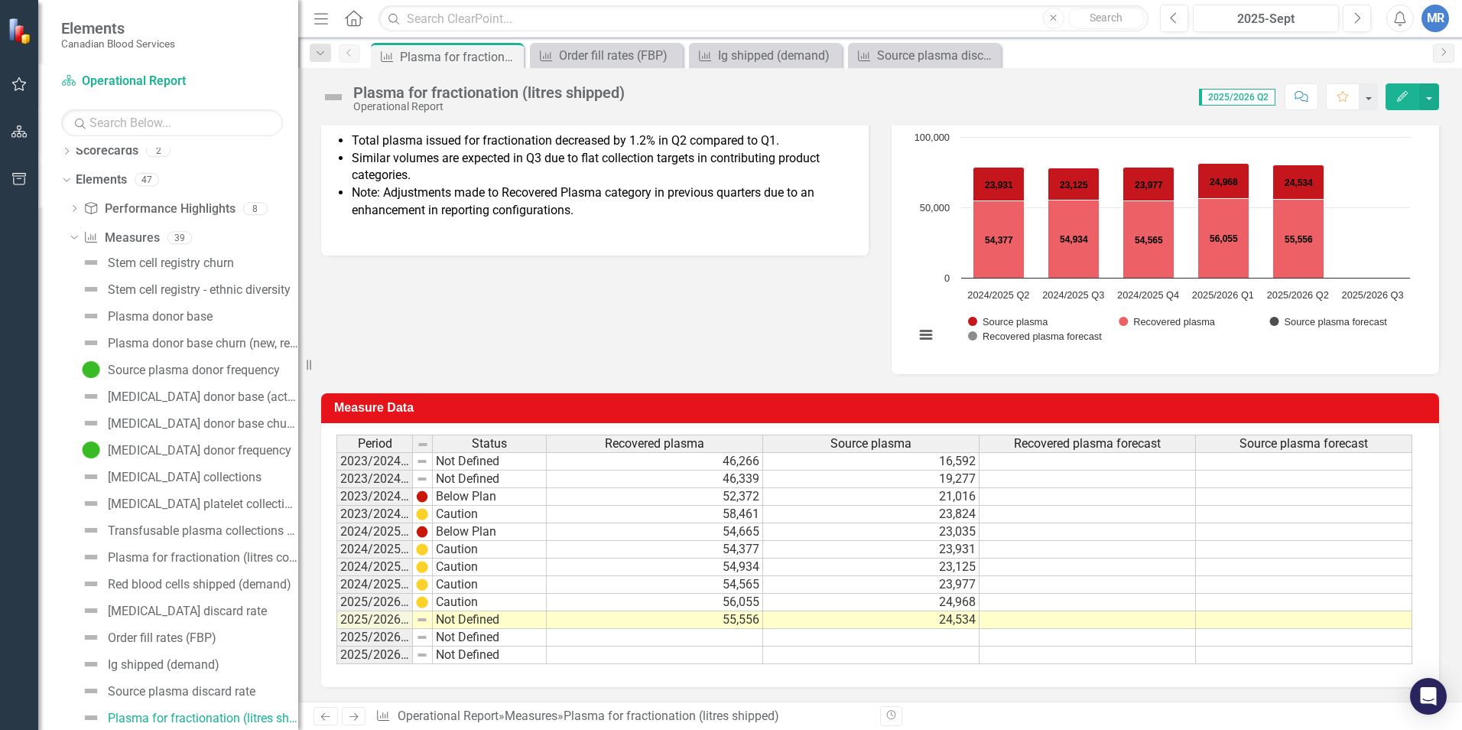
click at [993, 99] on div "Score: N/A 2025/2026 Q2 Completed Comment Favorite Edit" at bounding box center [1035, 96] width 807 height 26
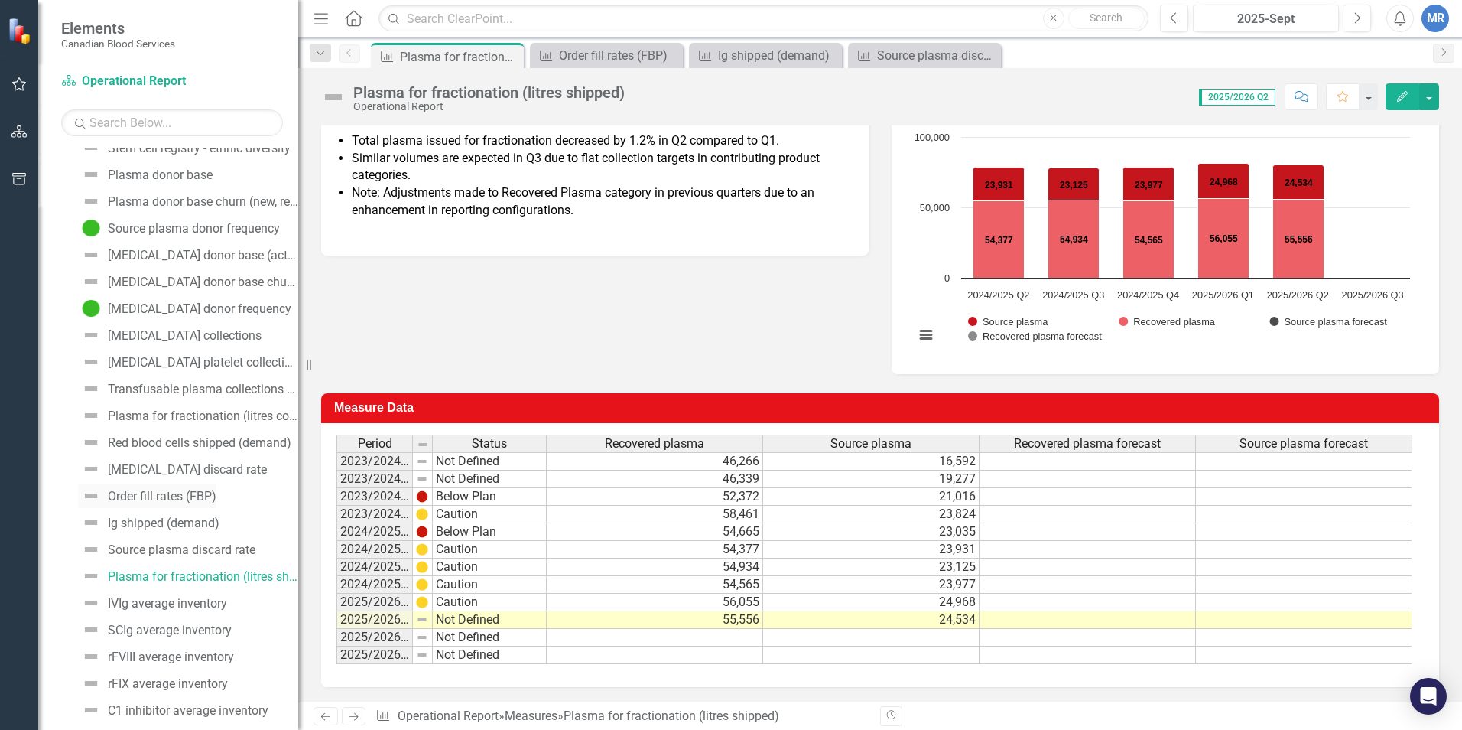
scroll to position [162, 0]
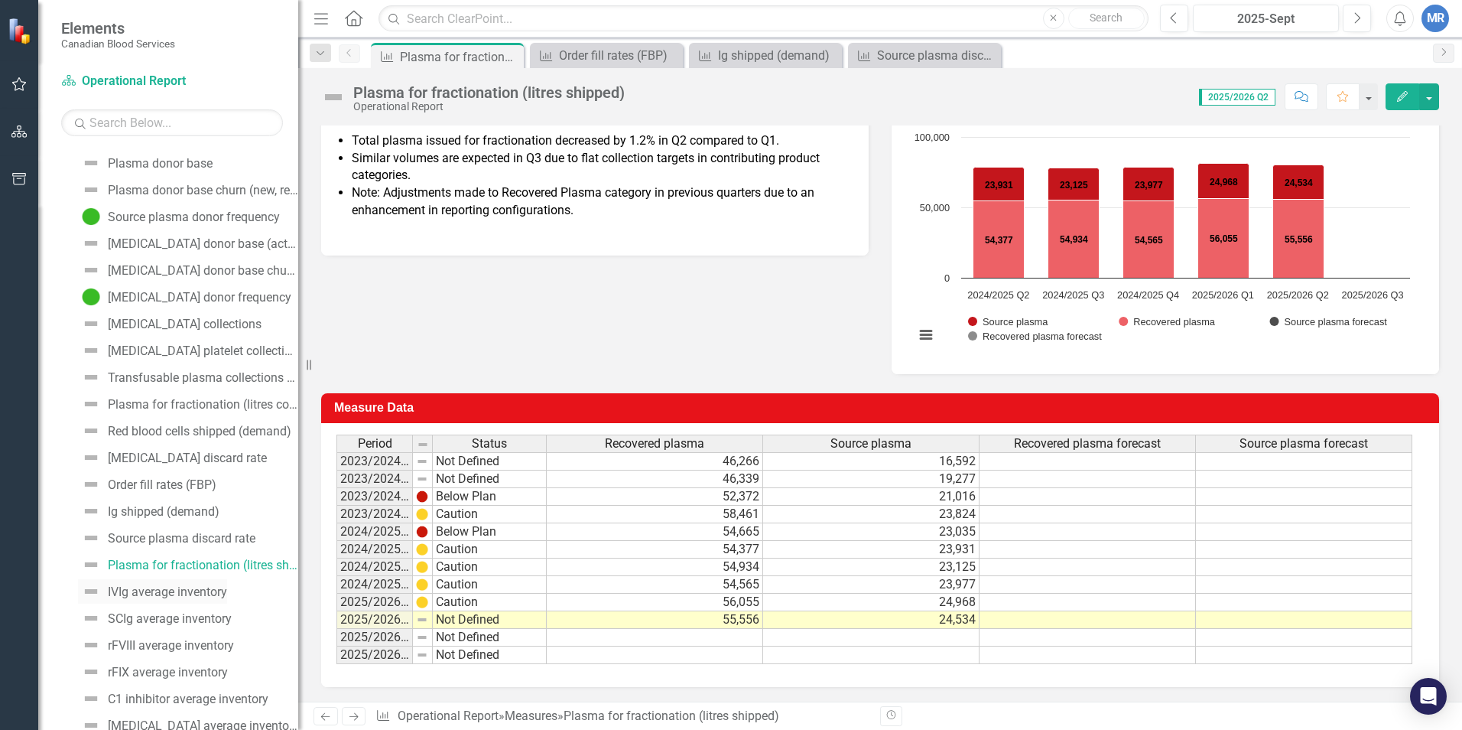
click at [215, 594] on div "IVIg average inventory" at bounding box center [167, 592] width 119 height 14
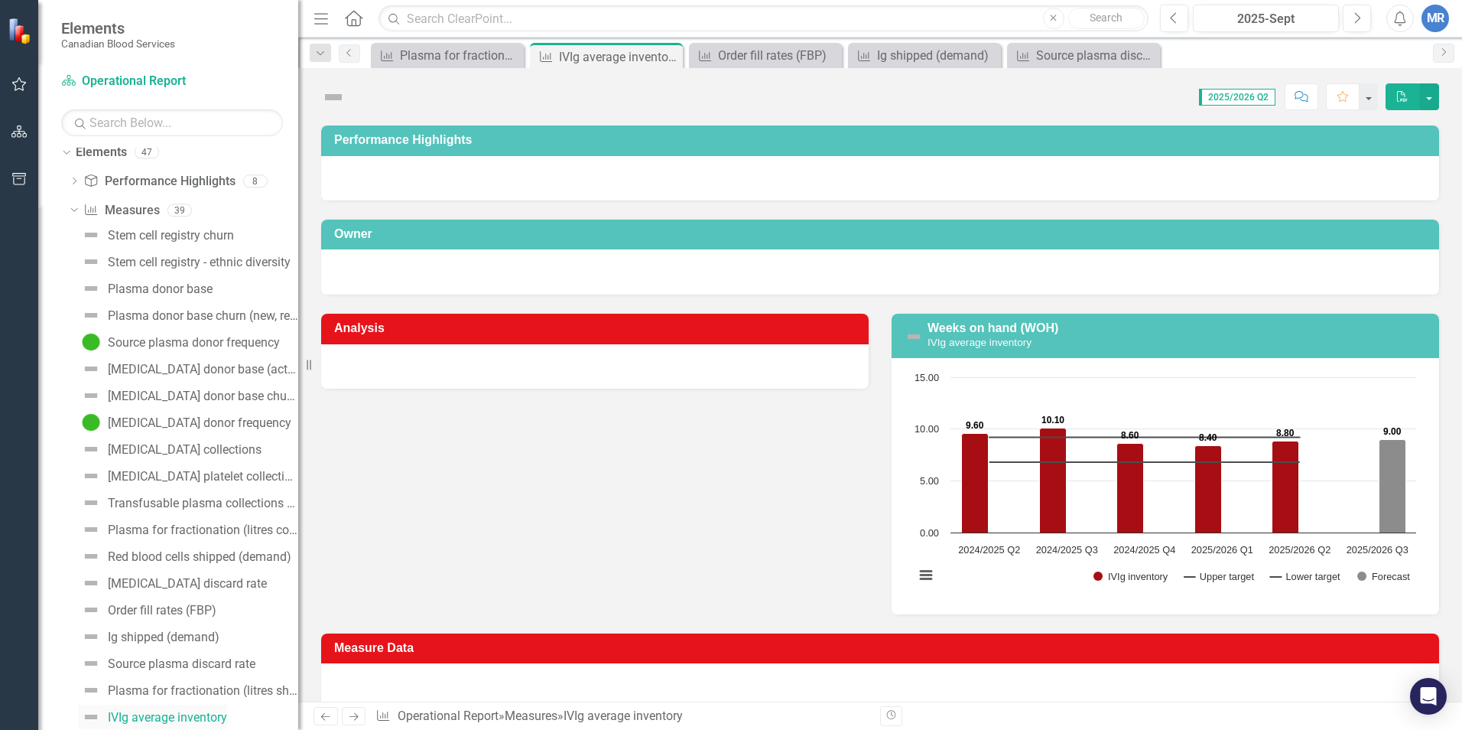
scroll to position [36, 0]
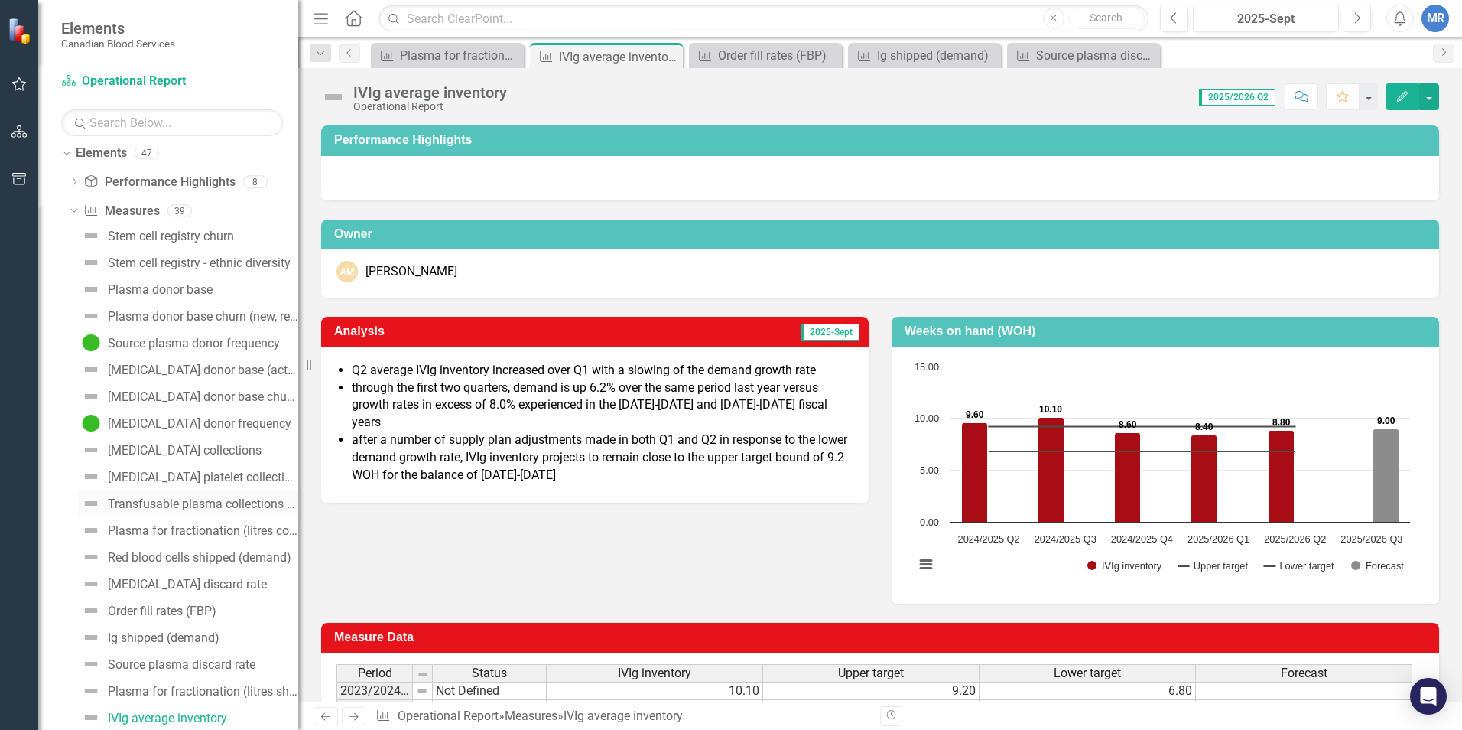
click at [190, 503] on div "Transfusable plasma collections (litres)" at bounding box center [203, 504] width 190 height 14
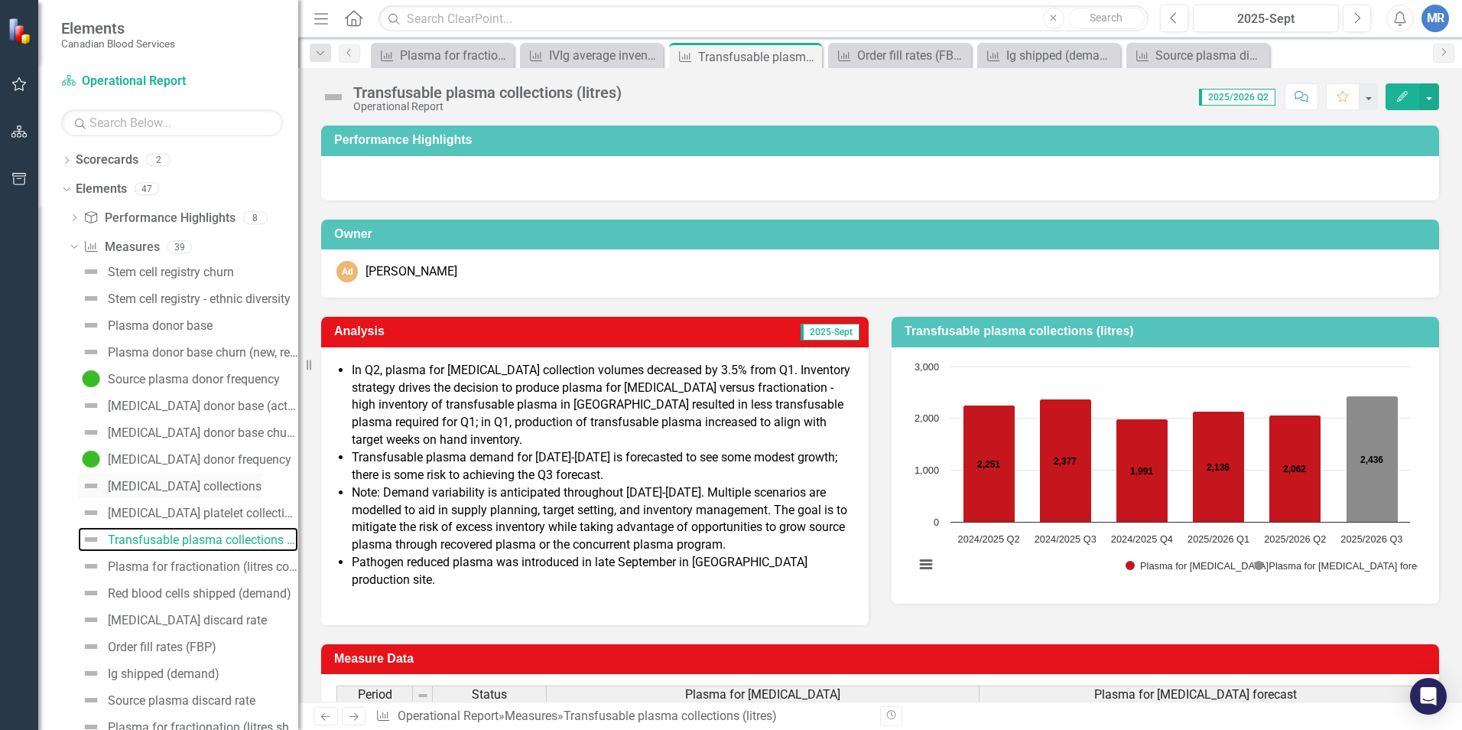
scroll to position [153, 0]
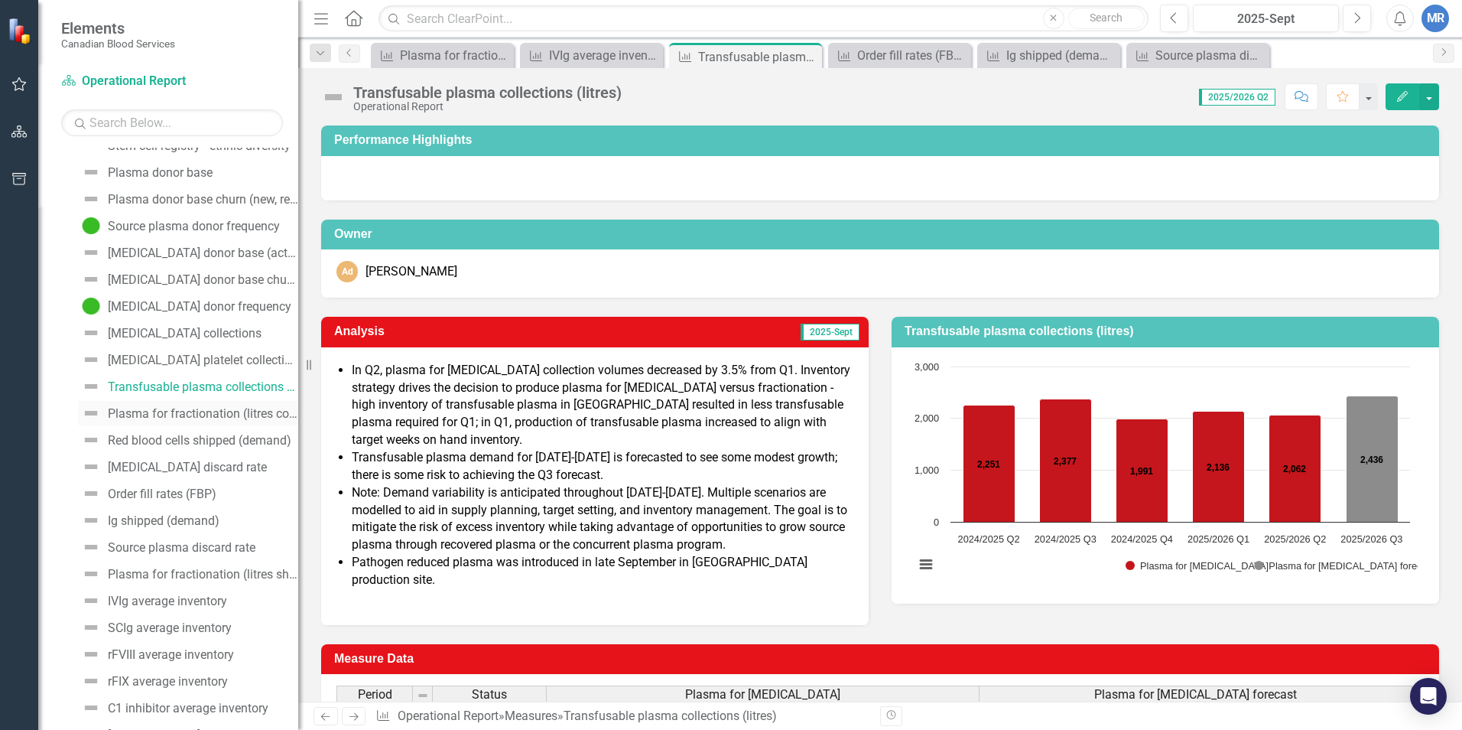
click at [199, 411] on div "Plasma for fractionation (litres collected)" at bounding box center [203, 414] width 190 height 14
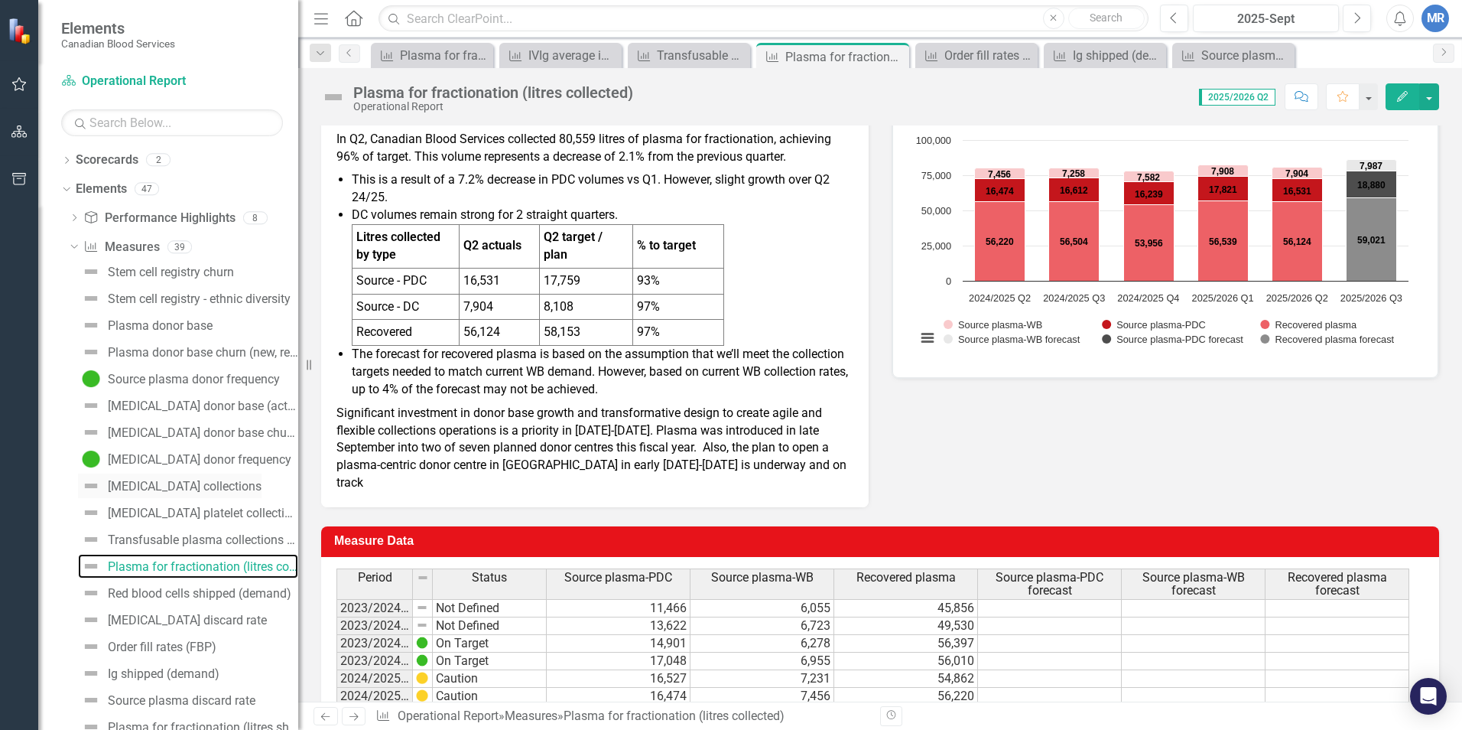
scroll to position [229, 0]
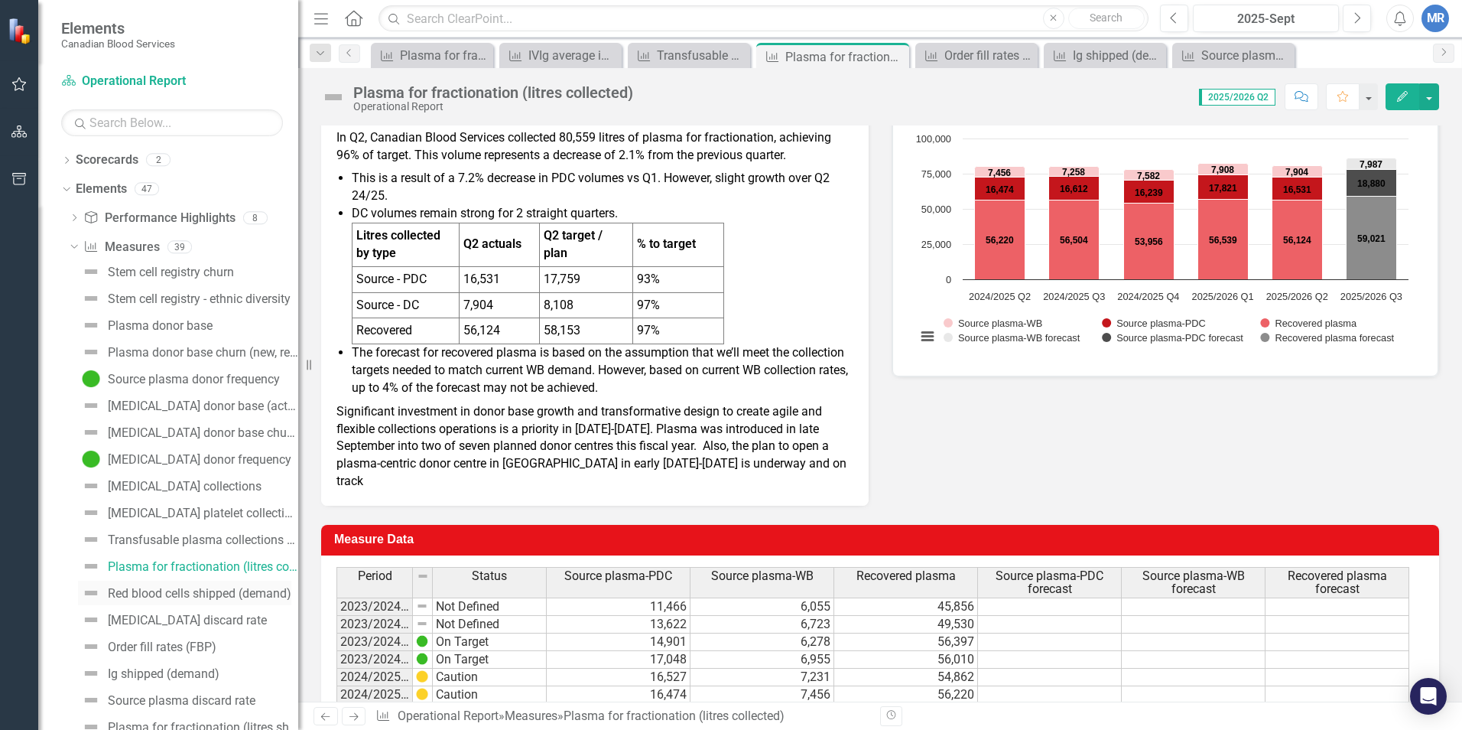
click at [168, 596] on div "Red blood cells shipped (demand)" at bounding box center [200, 594] width 184 height 14
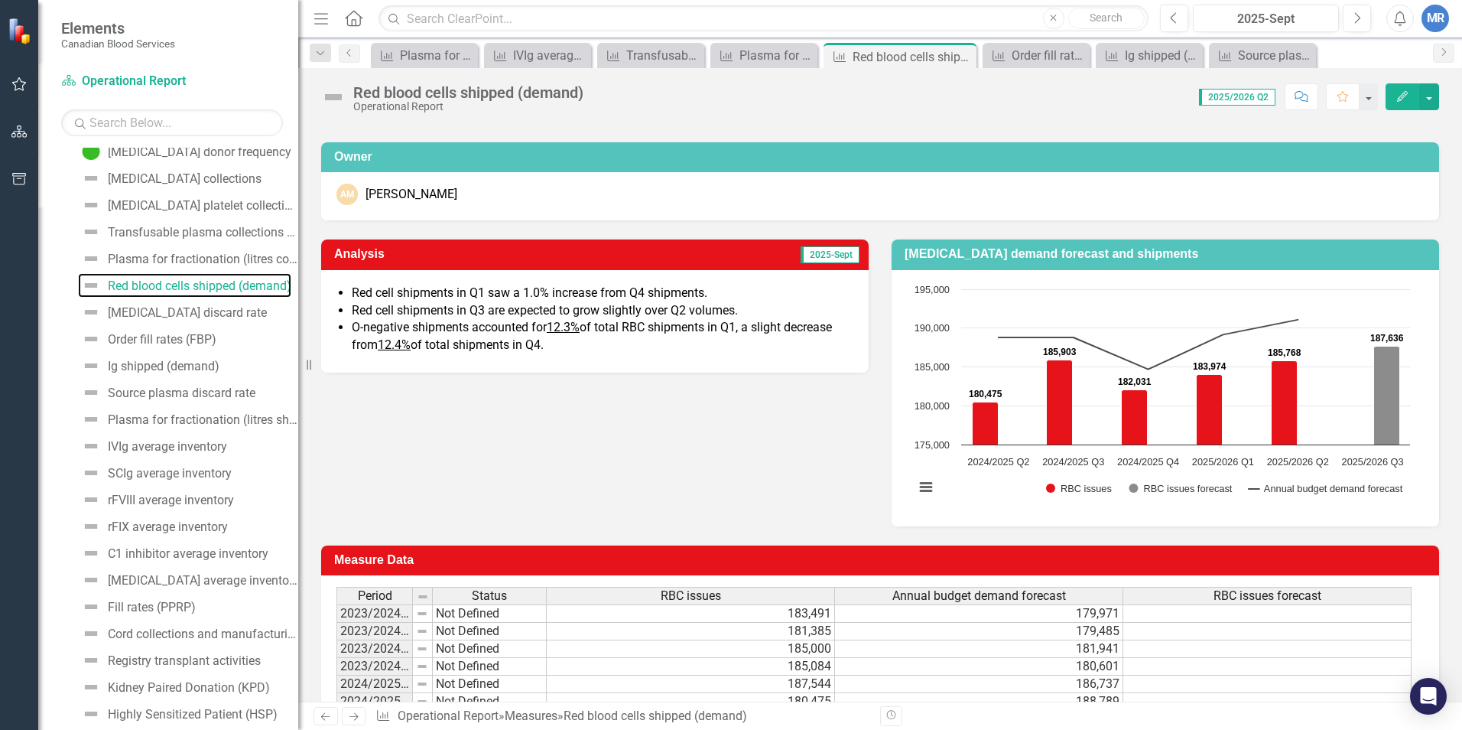
scroll to position [306, 0]
click at [184, 310] on div "[MEDICAL_DATA] discard rate" at bounding box center [187, 314] width 159 height 14
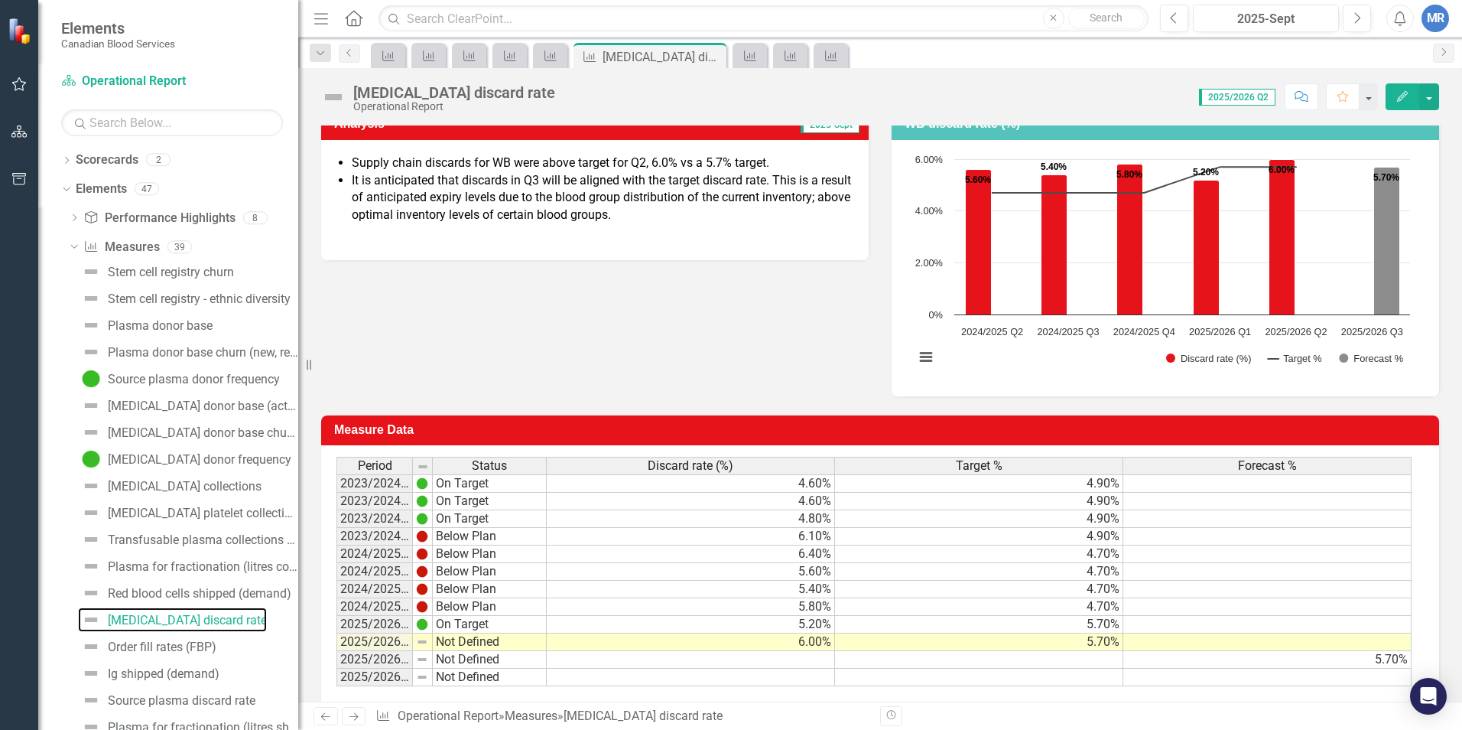
scroll to position [229, 0]
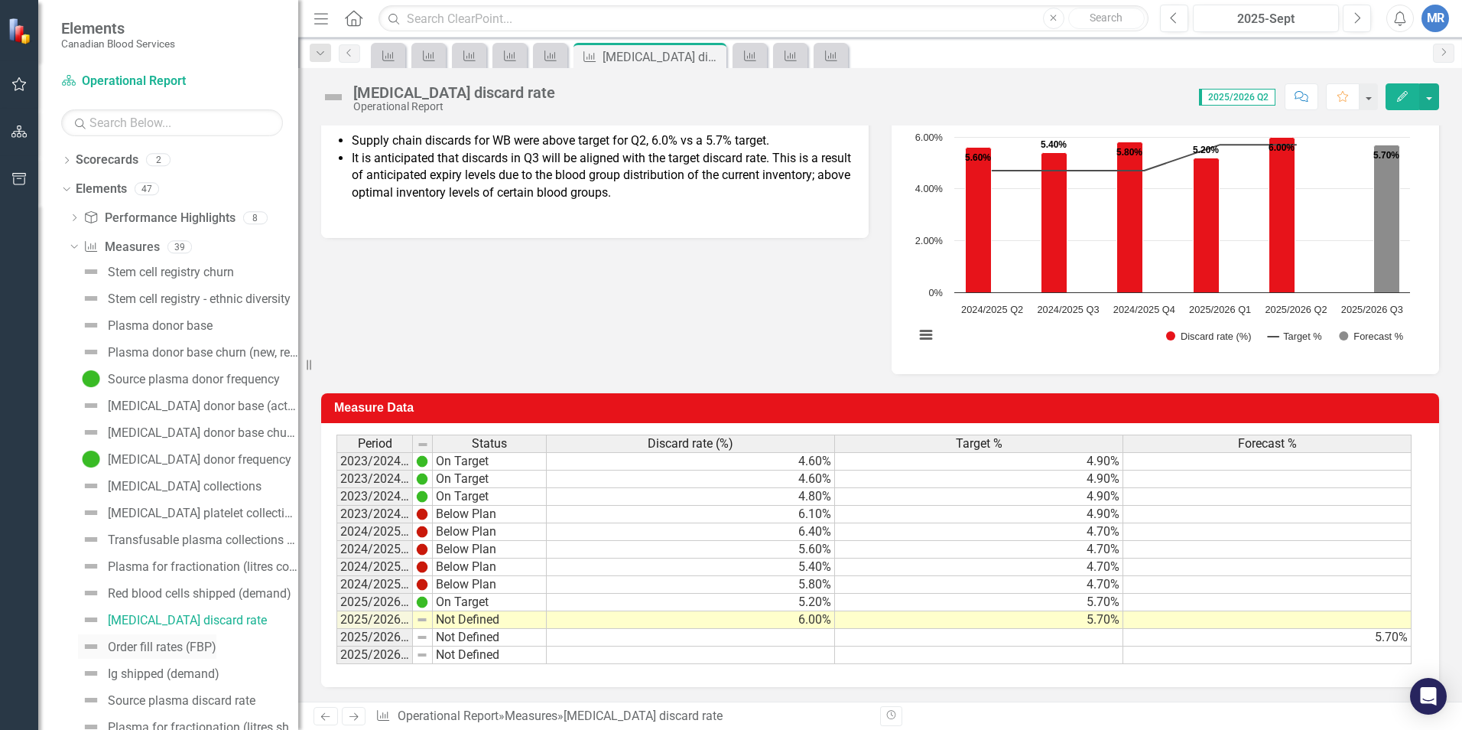
click at [148, 647] on div "Order fill rates (FBP)" at bounding box center [162, 647] width 109 height 14
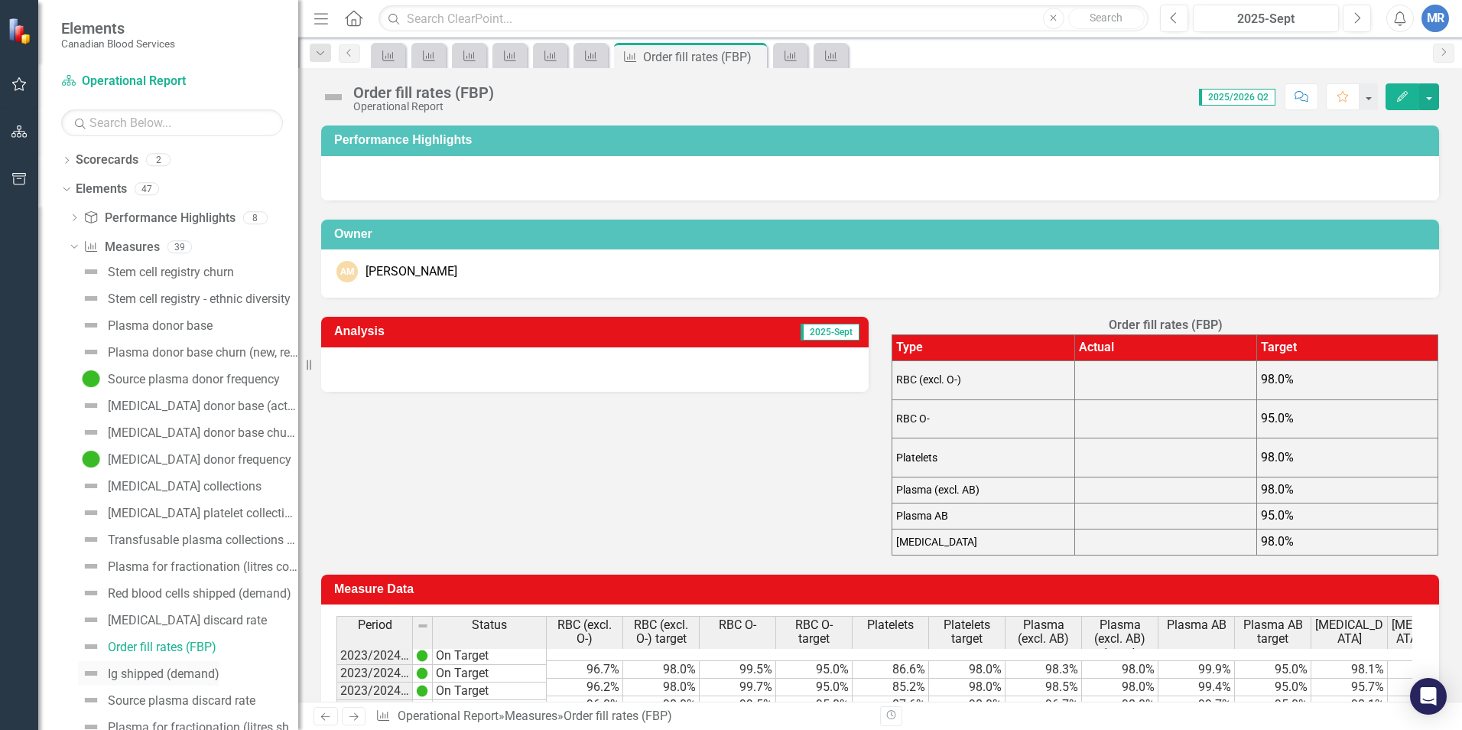
click at [146, 681] on link "Ig shipped (demand)" at bounding box center [148, 673] width 141 height 24
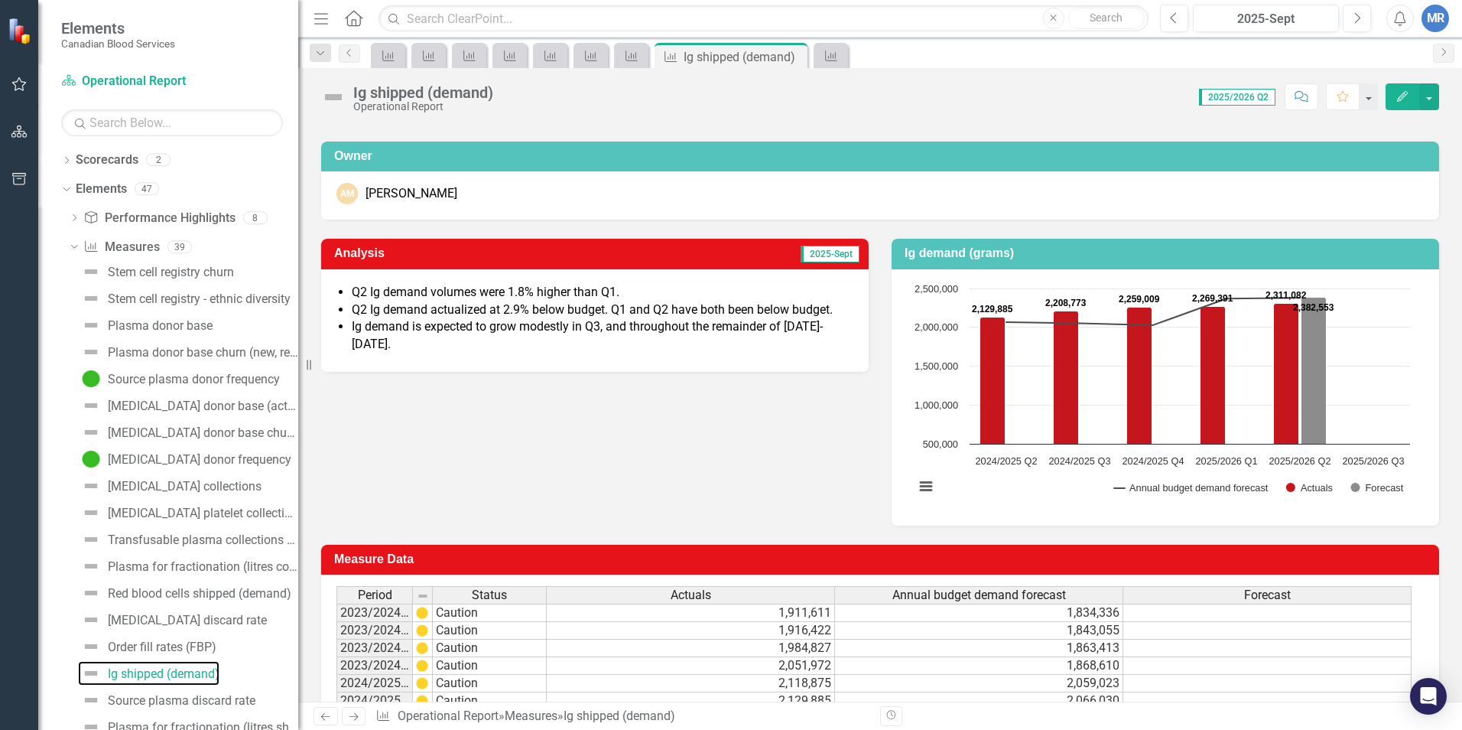
scroll to position [76, 0]
